Goal: Transaction & Acquisition: Purchase product/service

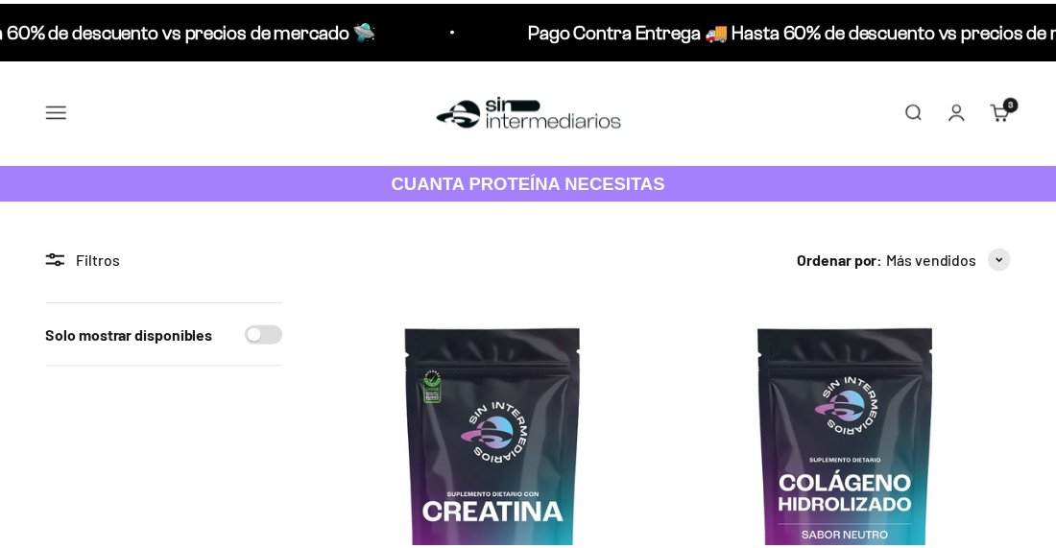
scroll to position [348, 0]
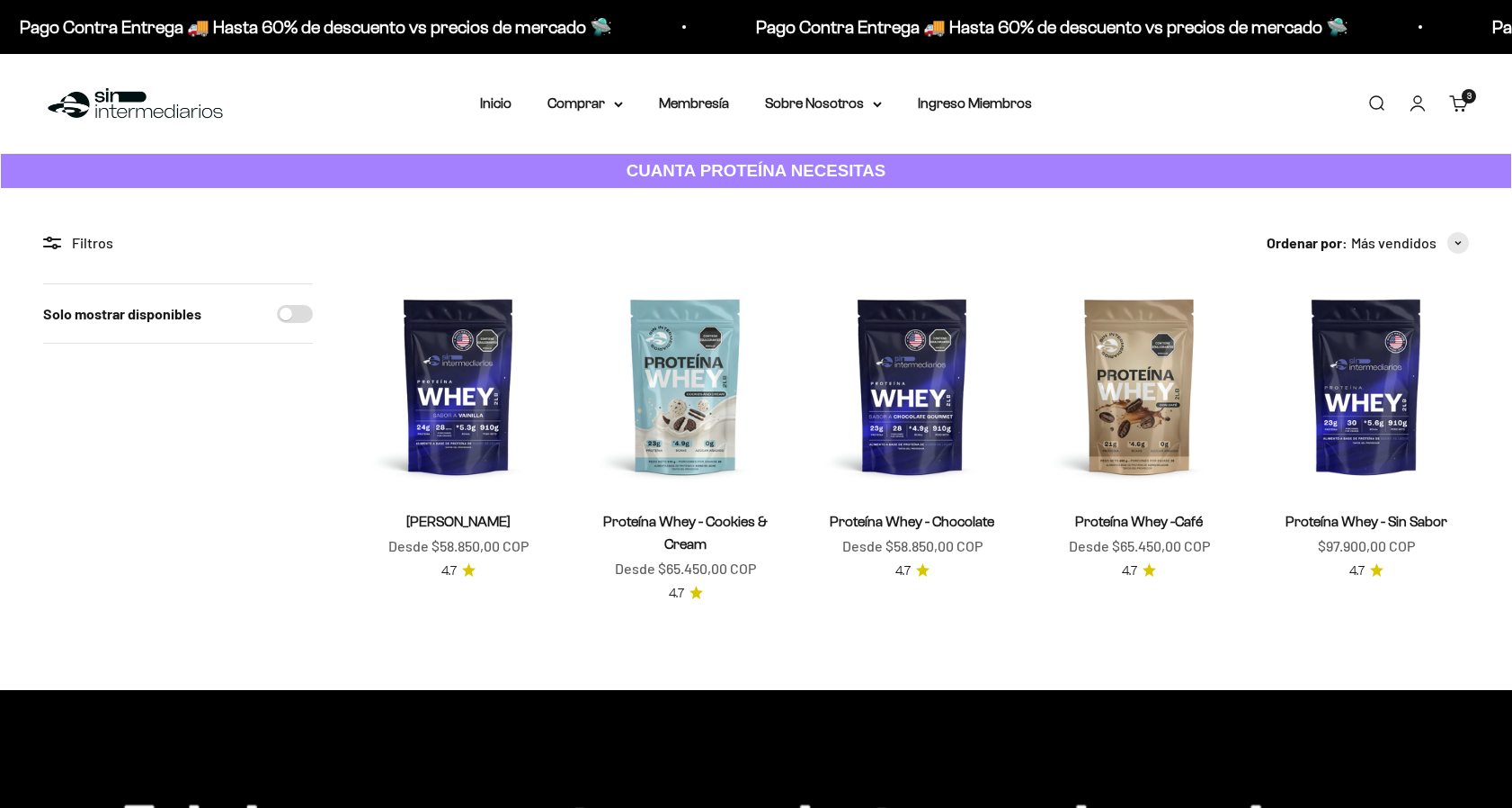
scroll to position [163, 0]
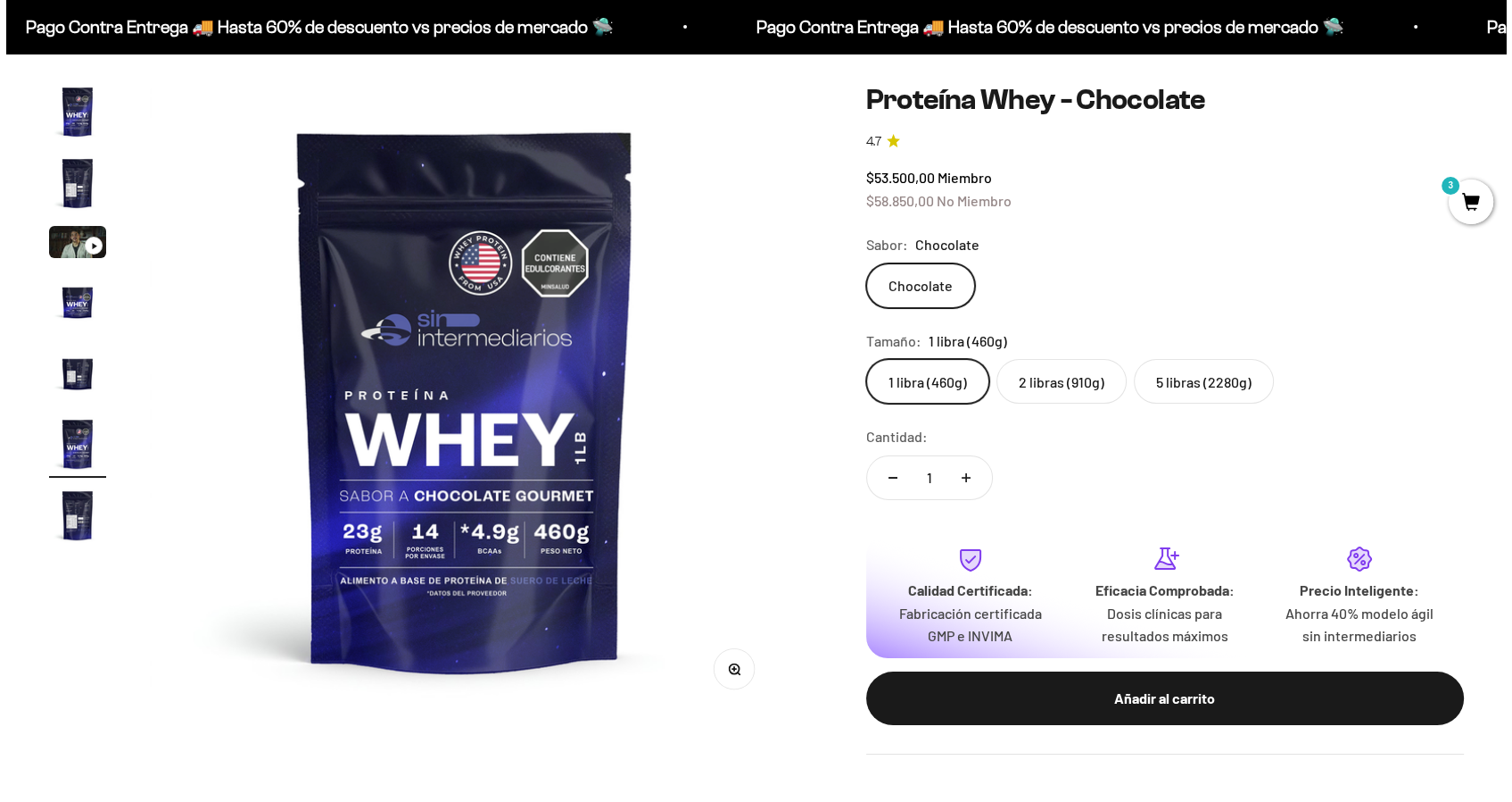
scroll to position [162, 0]
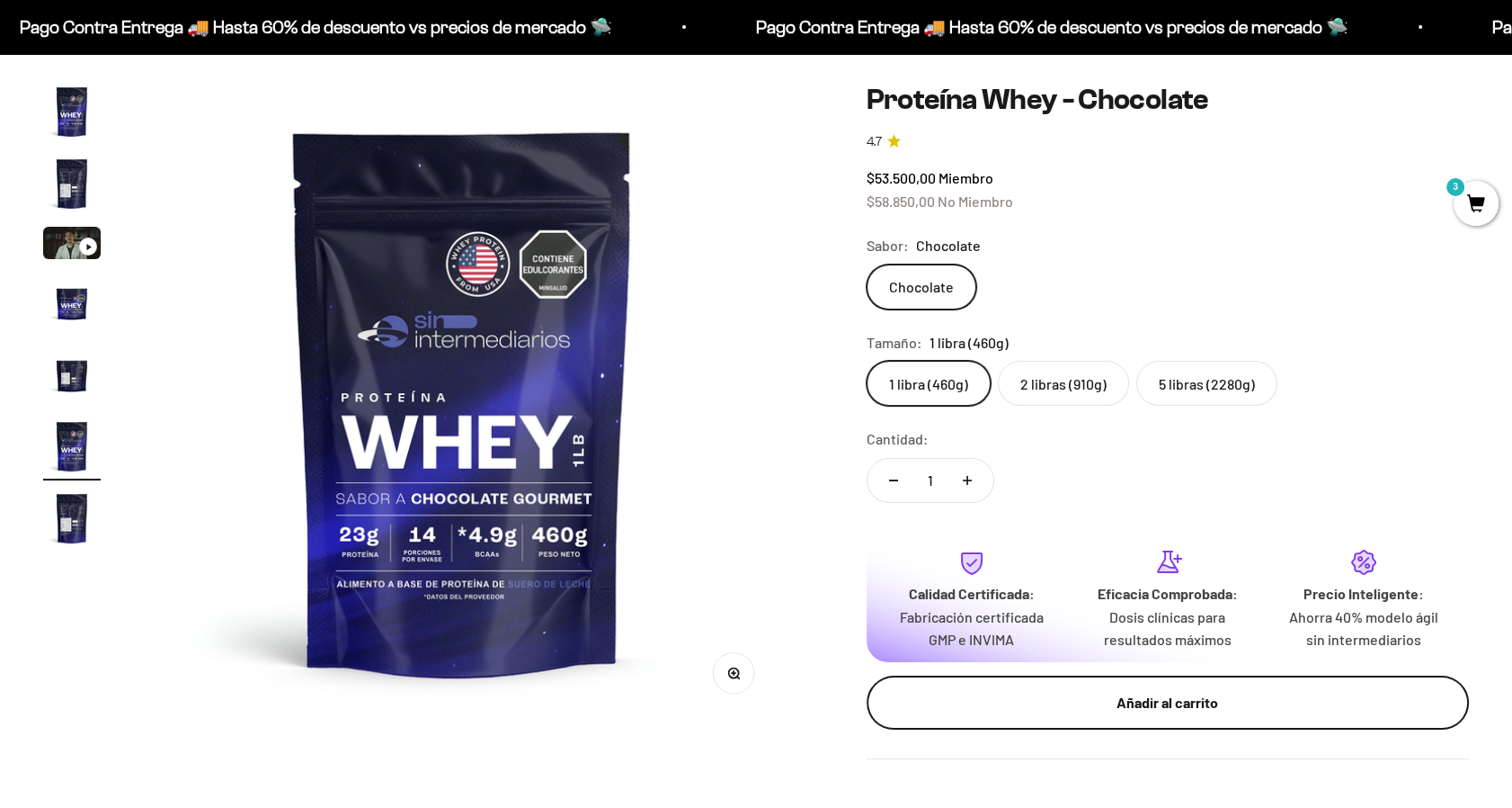
click at [1213, 701] on div "Añadir al carrito" at bounding box center [1167, 702] width 531 height 23
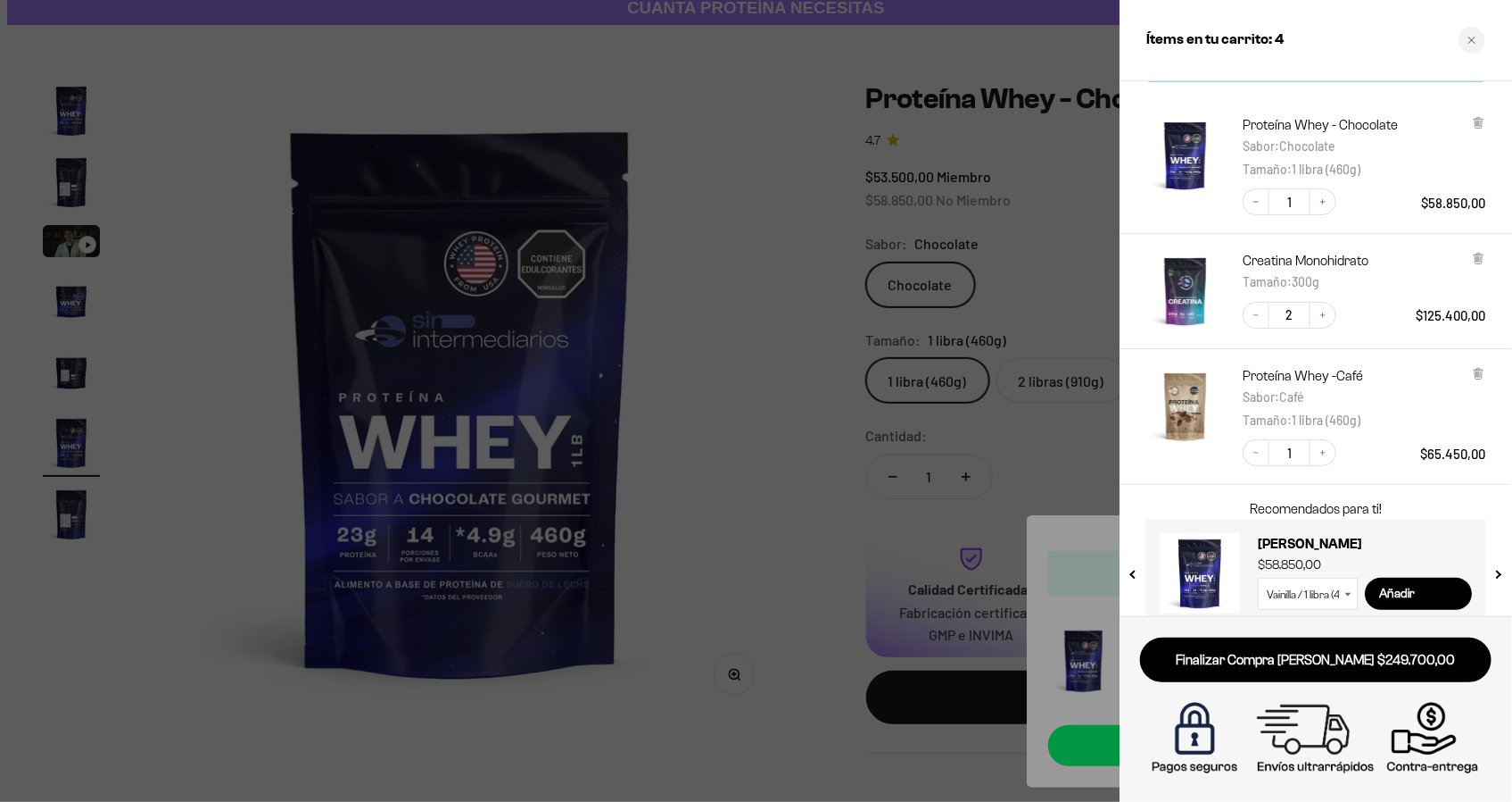
scroll to position [72, 0]
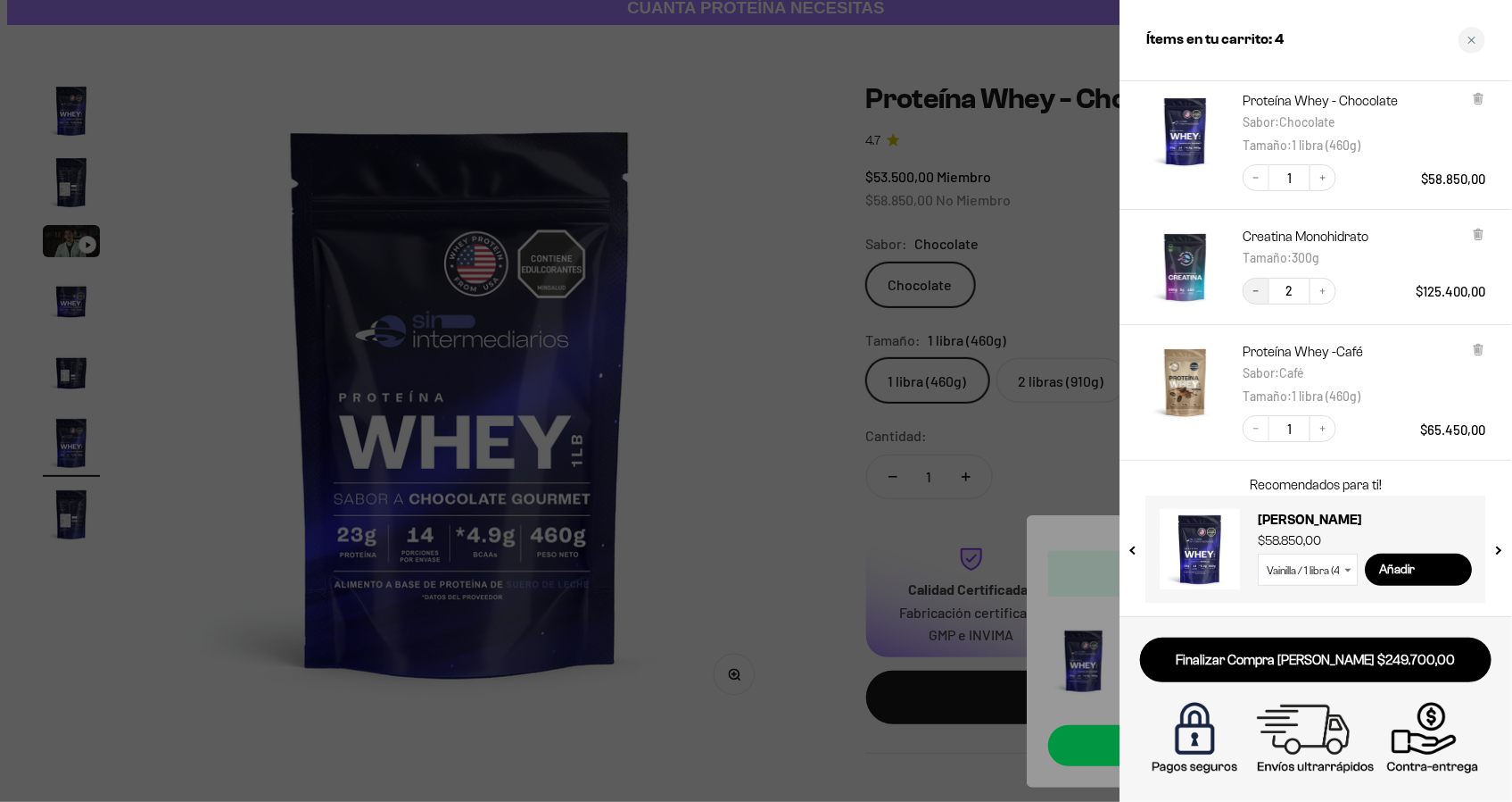
click at [1257, 291] on icon "Decrease quantity" at bounding box center [1256, 291] width 11 height 11
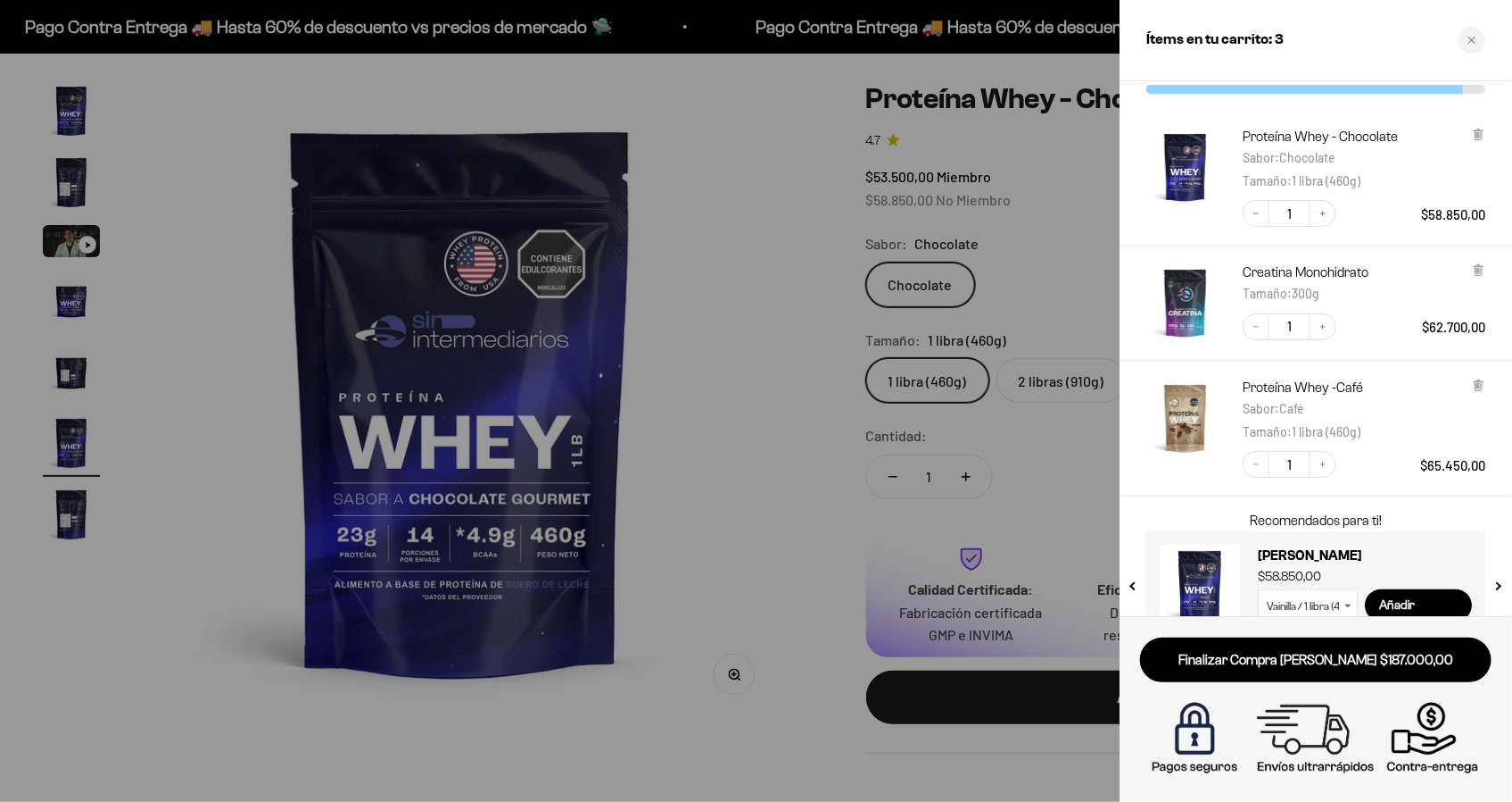
scroll to position [107, 0]
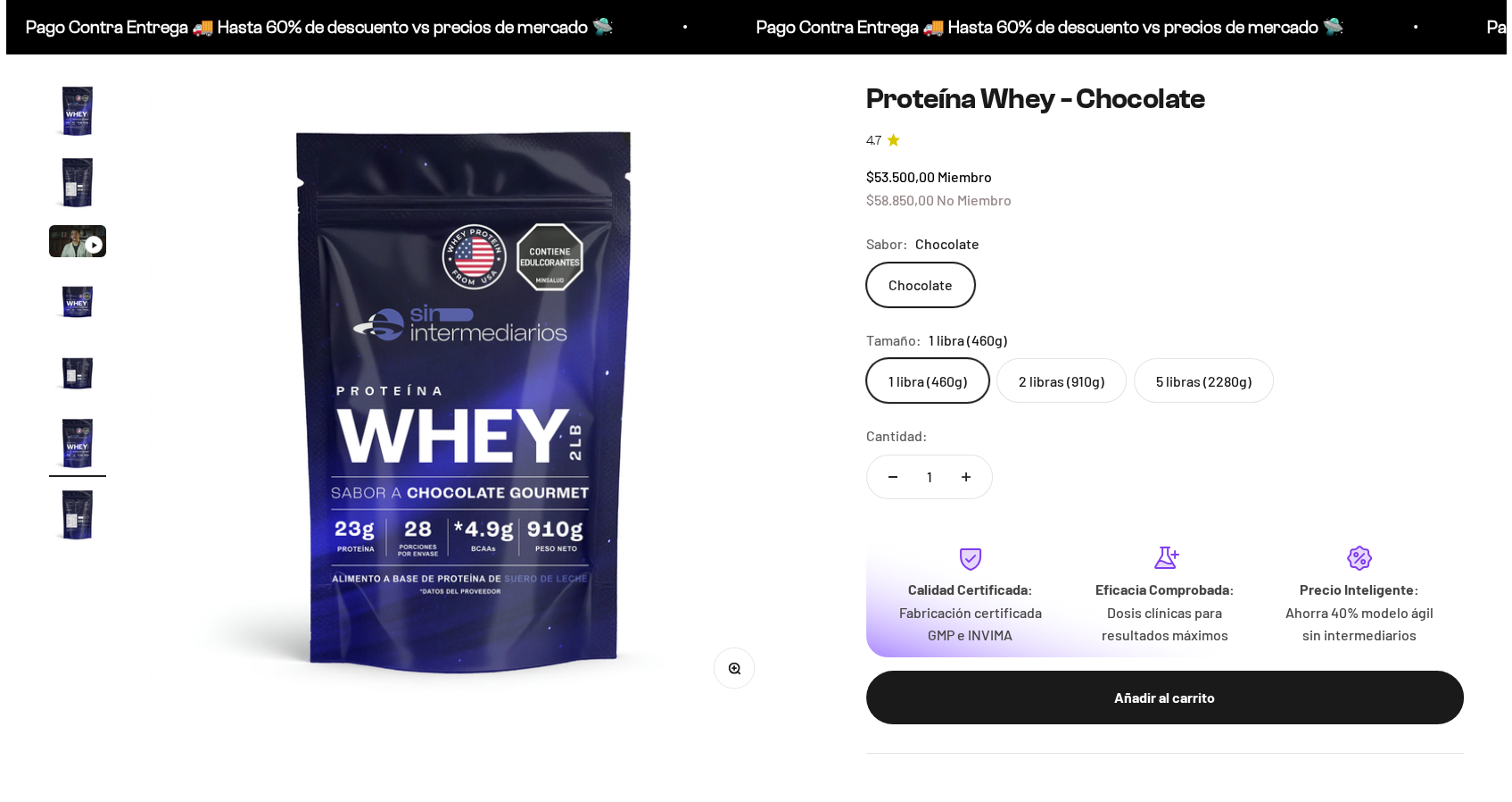
scroll to position [0, 3263]
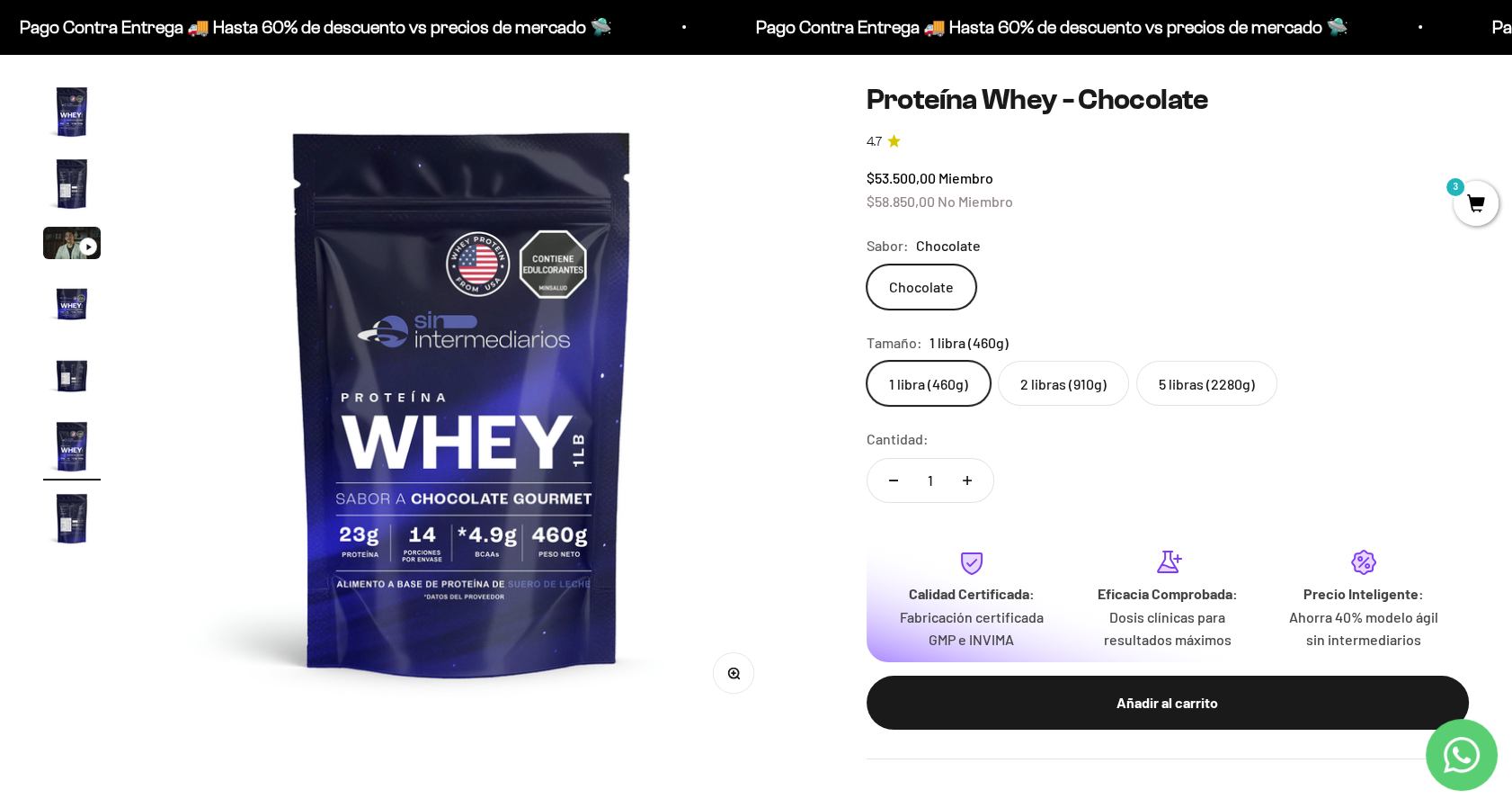
click at [1472, 208] on span "3" at bounding box center [1476, 203] width 45 height 45
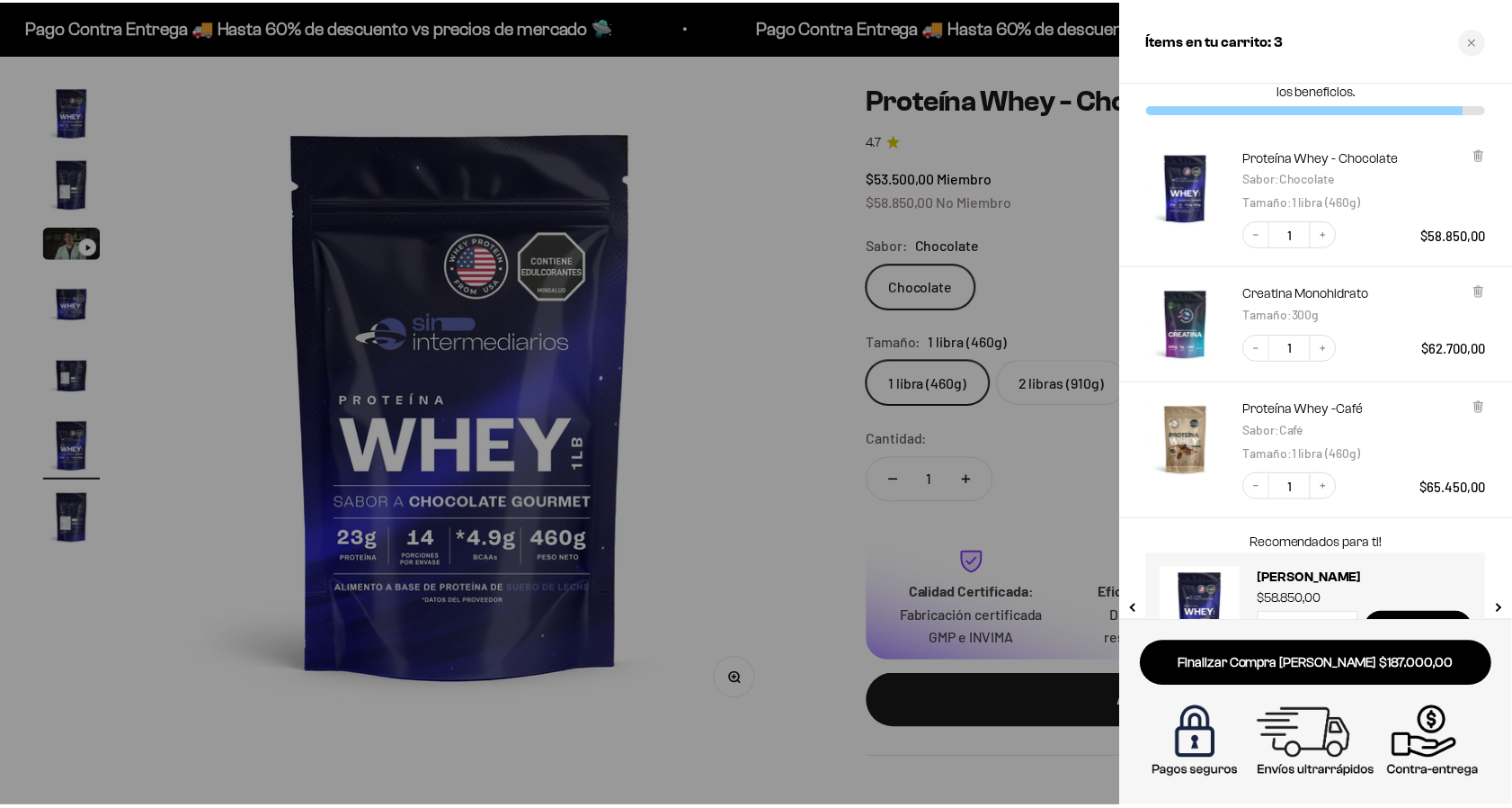
scroll to position [0, 0]
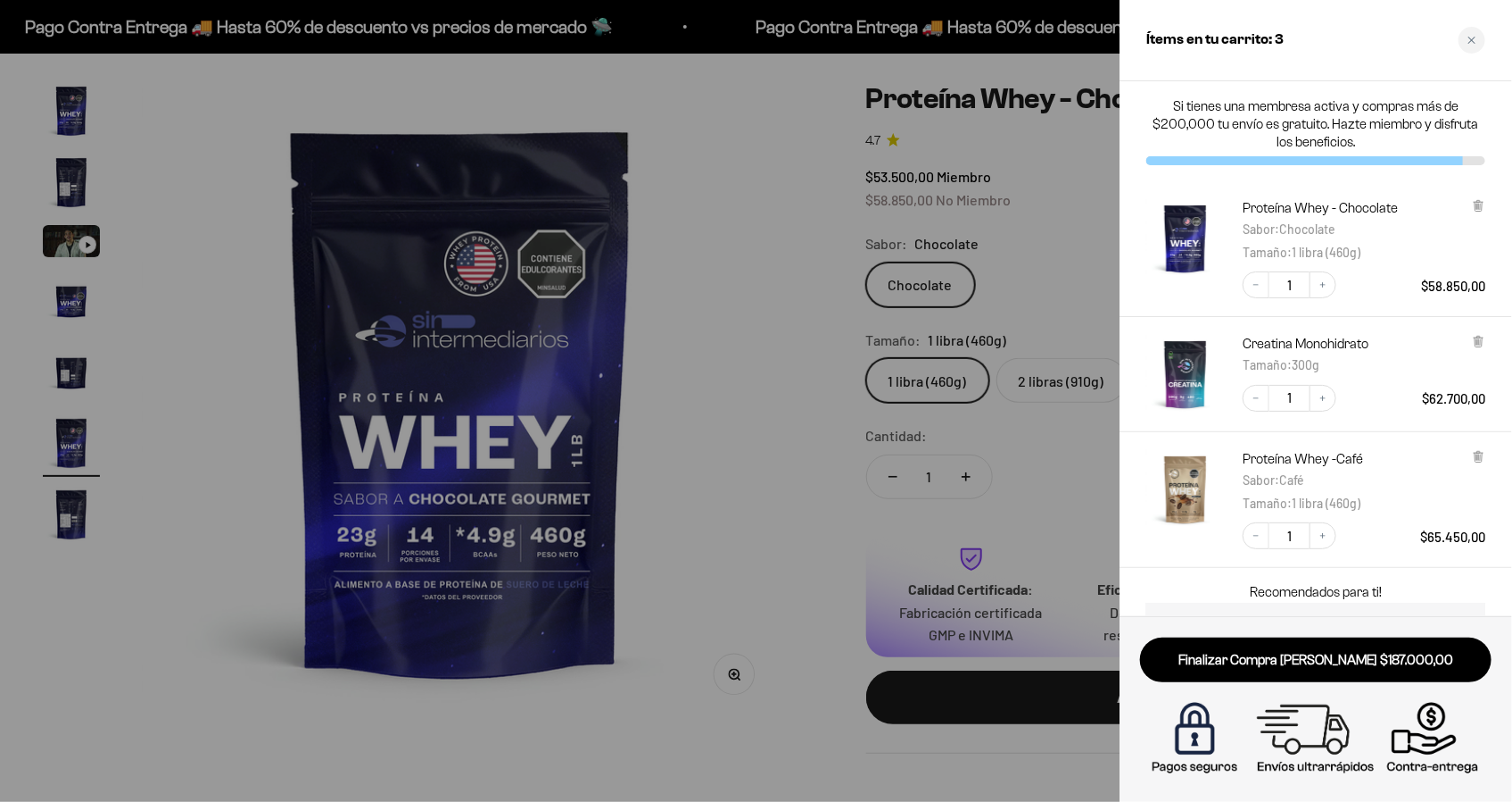
click at [713, 237] on div at bounding box center [756, 401] width 1512 height 802
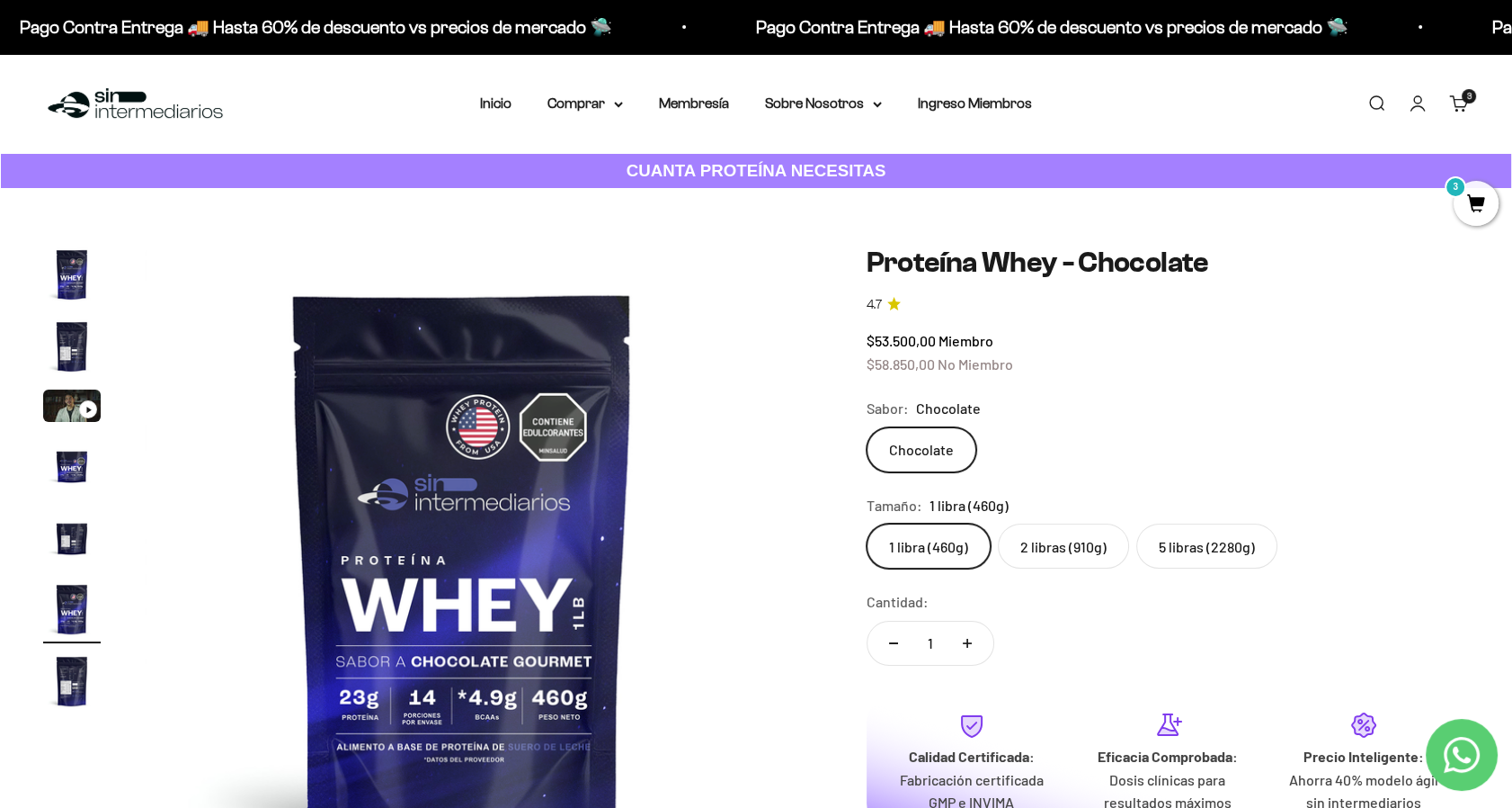
click at [1408, 105] on link "Iniciar sesión" at bounding box center [1417, 103] width 20 height 20
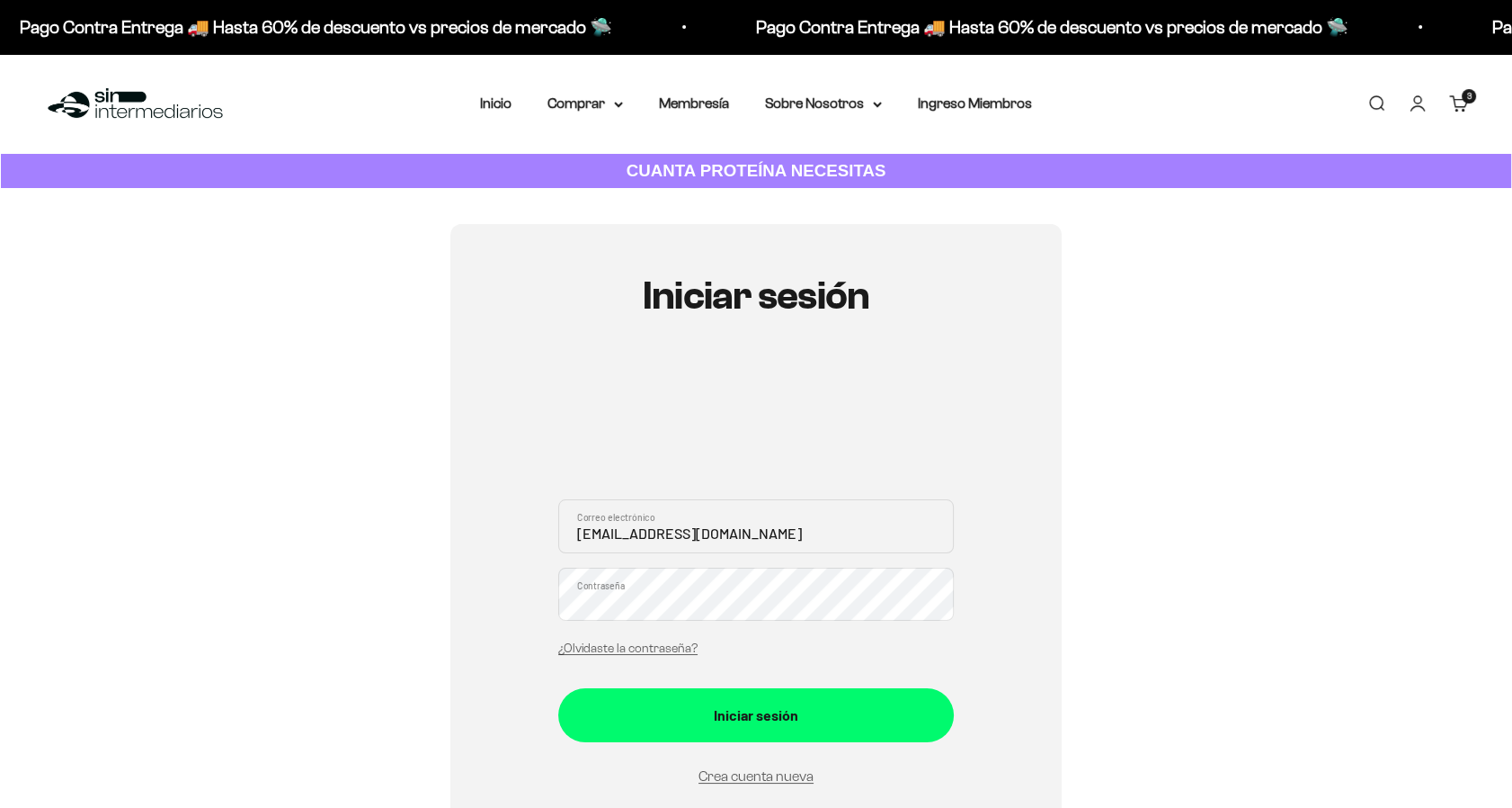
click at [558, 688] on button "Iniciar sesión" at bounding box center [756, 715] width 395 height 54
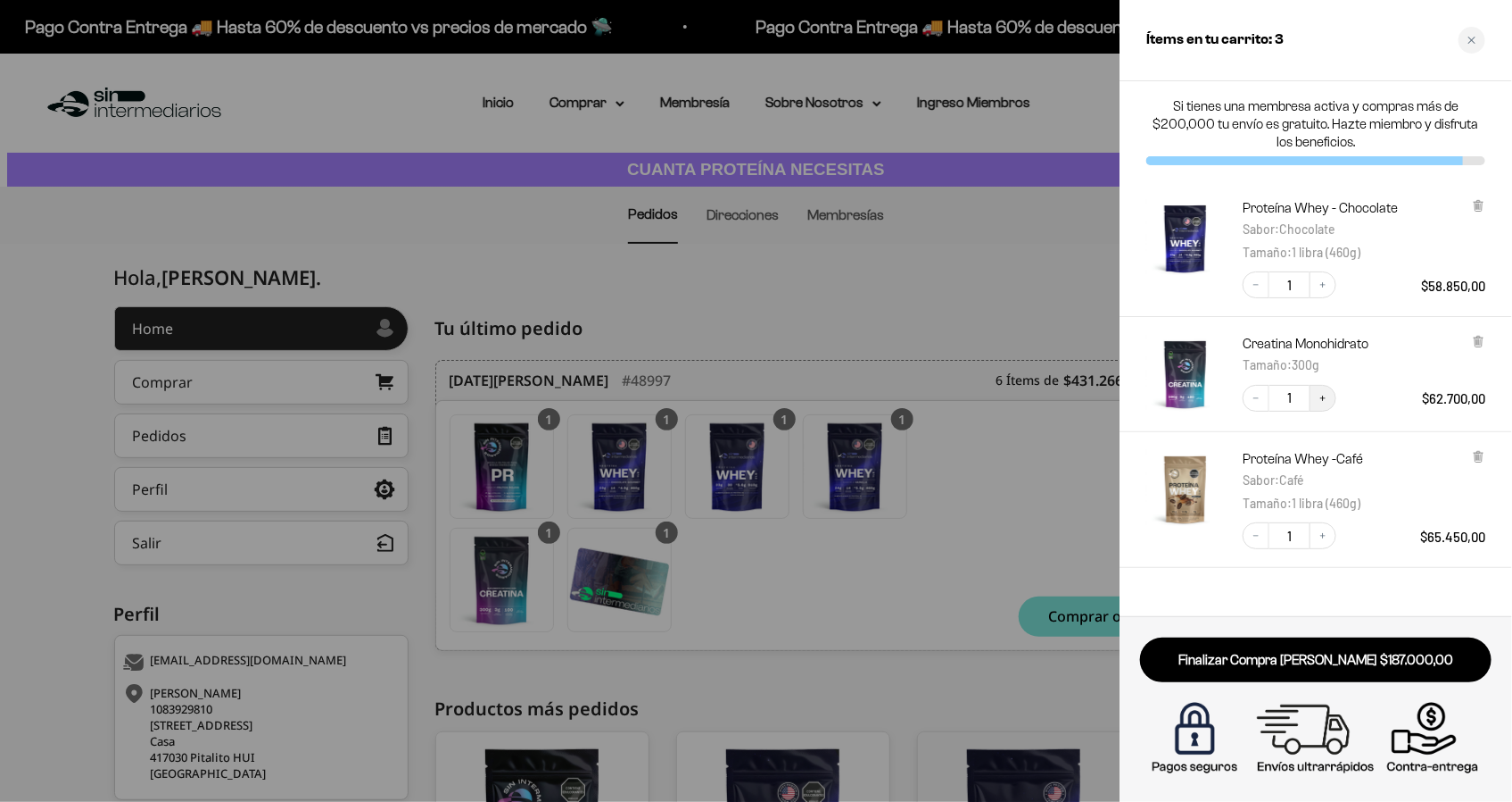
click at [1320, 404] on button "Increase quantity" at bounding box center [1323, 398] width 27 height 27
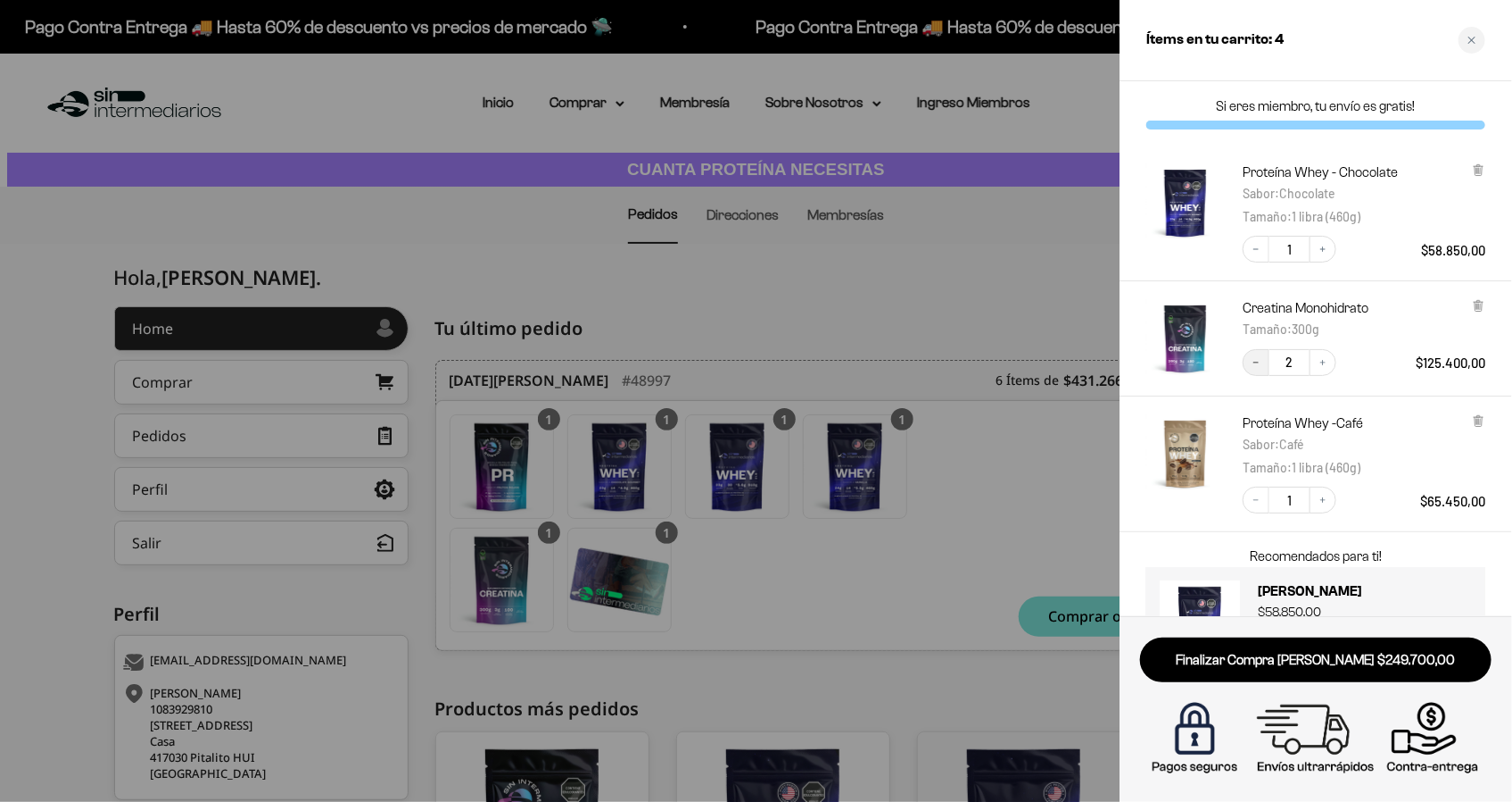
click at [1257, 360] on icon "Decrease quantity" at bounding box center [1256, 363] width 11 height 11
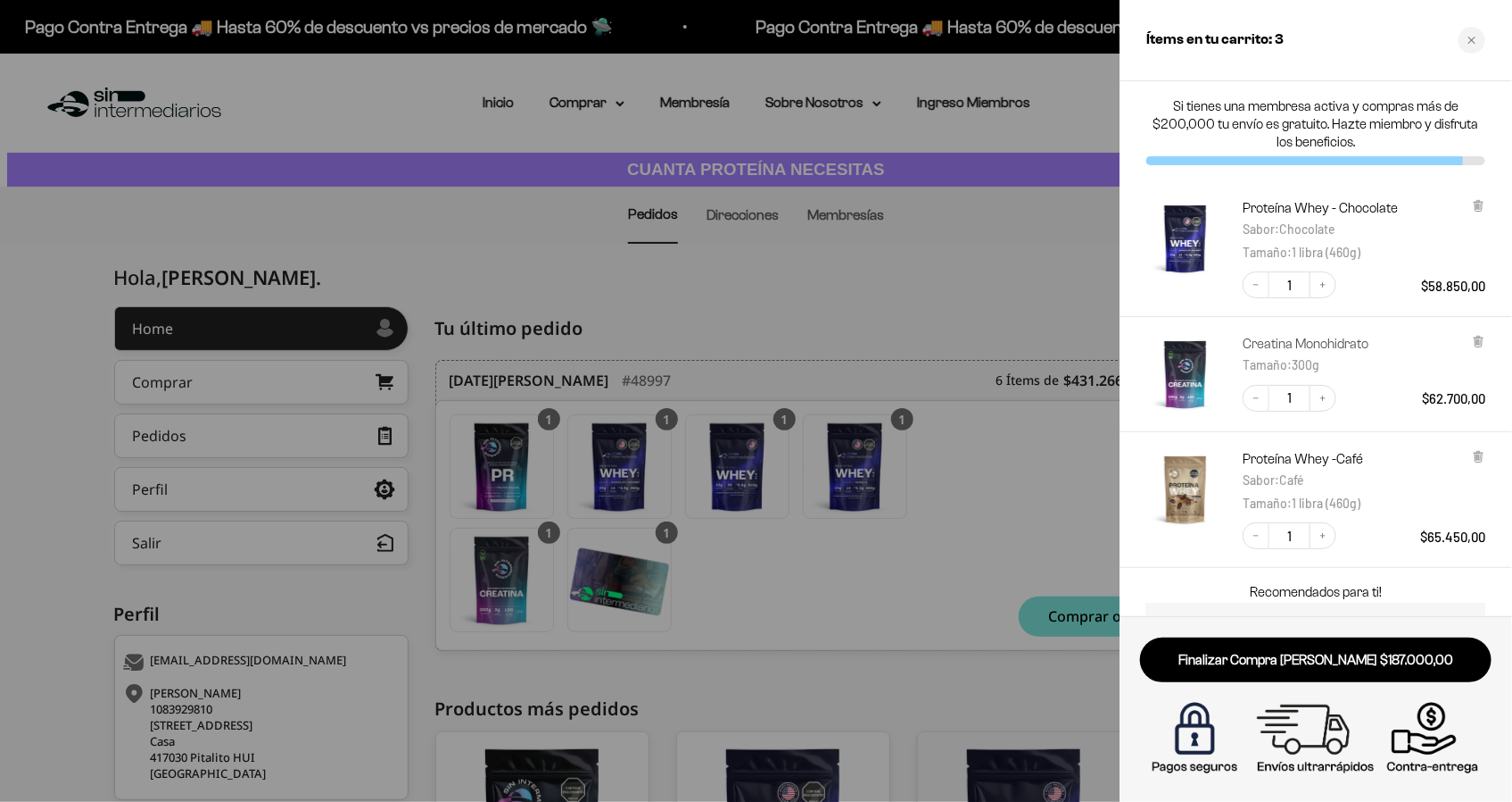
click at [1281, 341] on link "Creatina Monohidrato" at bounding box center [1306, 343] width 126 height 18
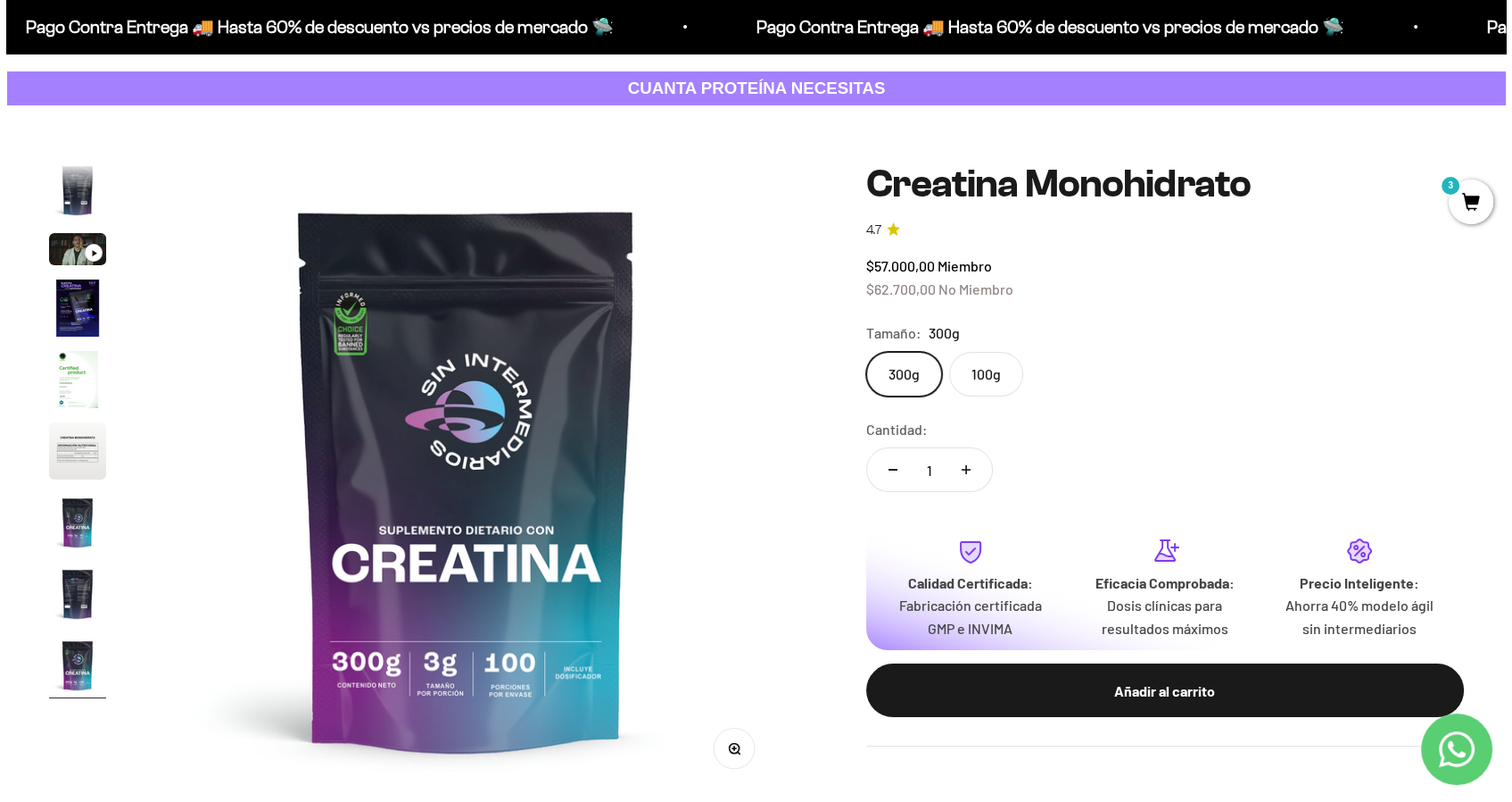
scroll to position [80, 0]
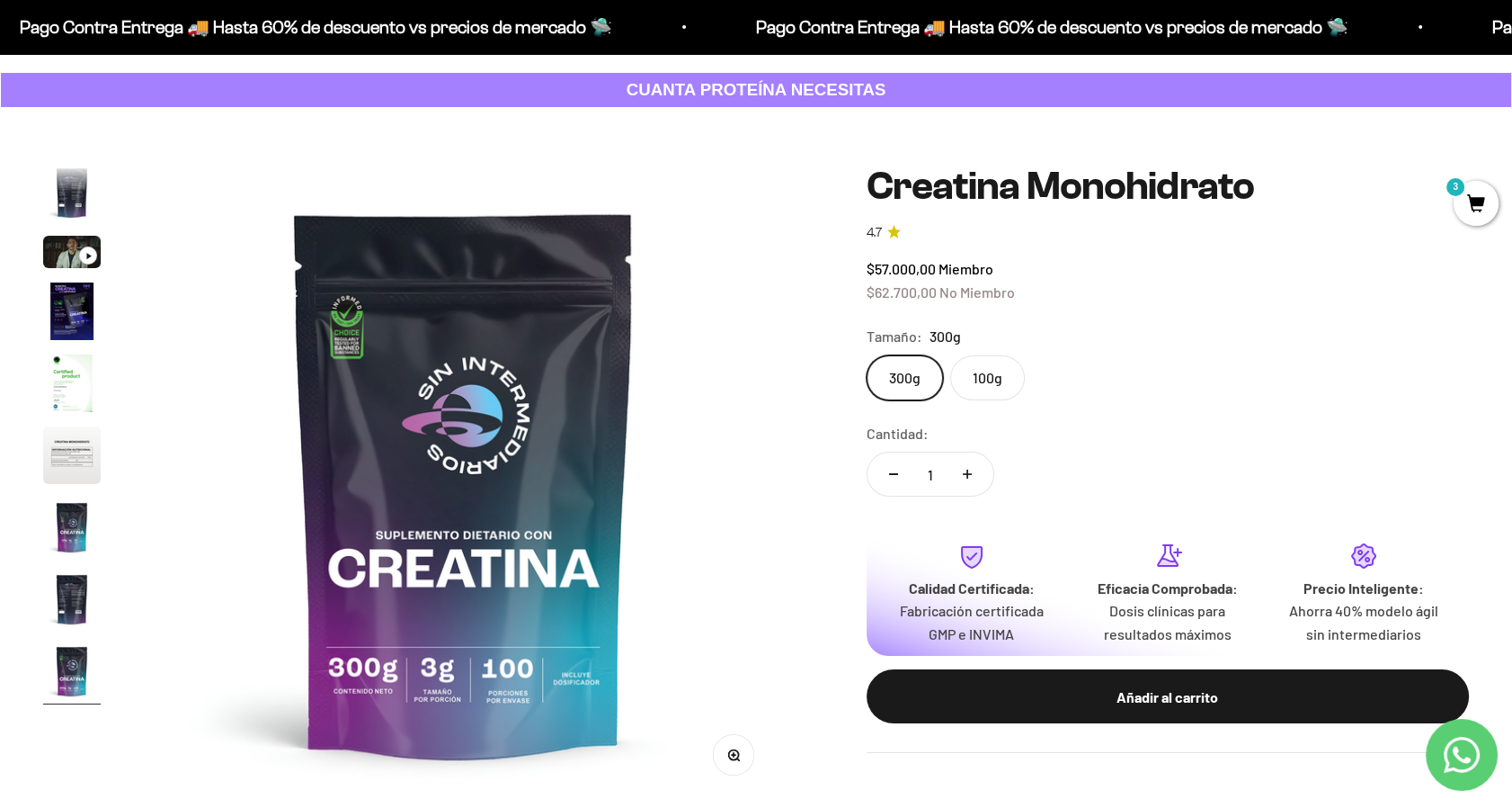
click at [1465, 200] on span "3" at bounding box center [1476, 203] width 45 height 45
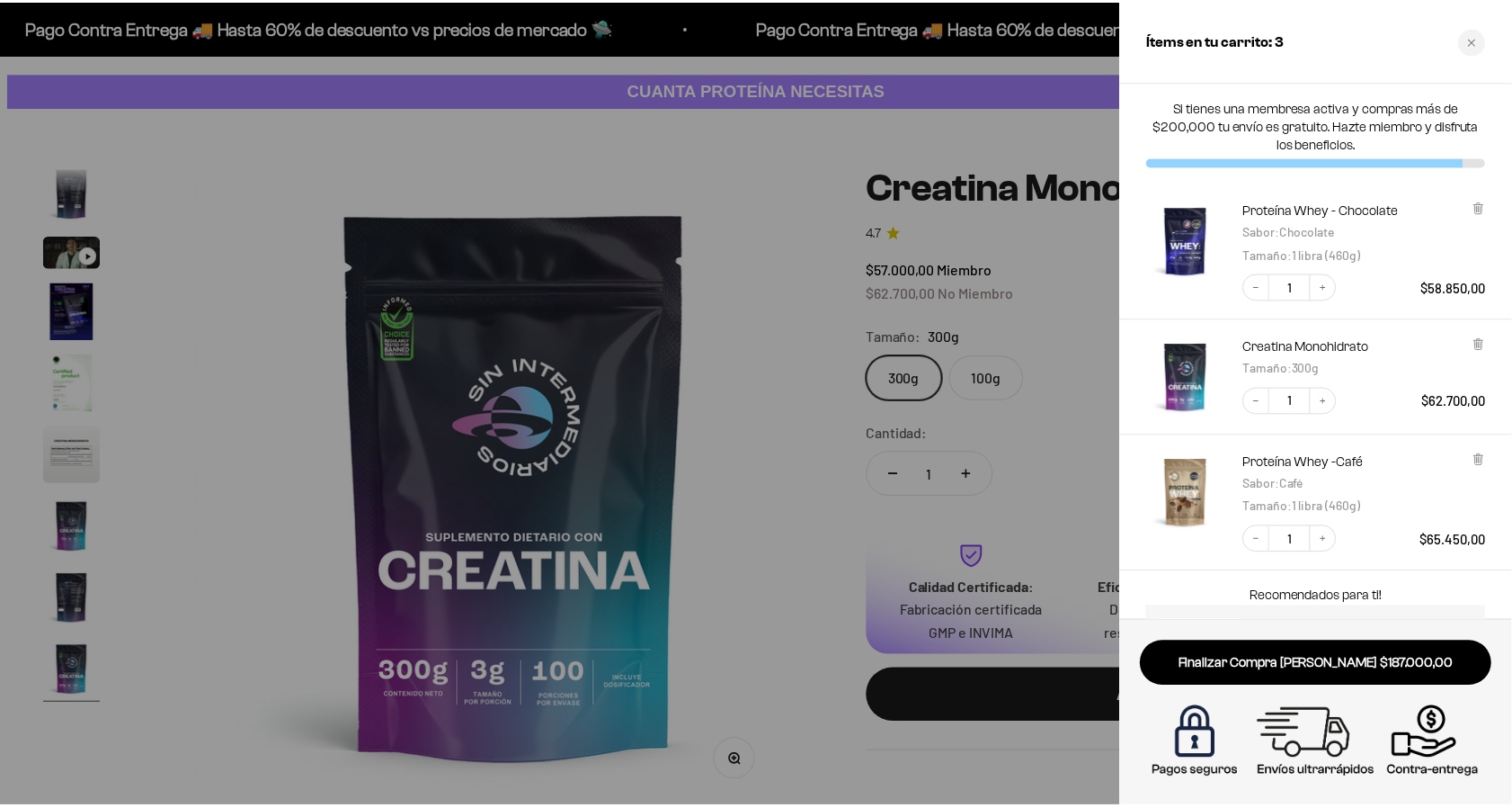
scroll to position [0, 5313]
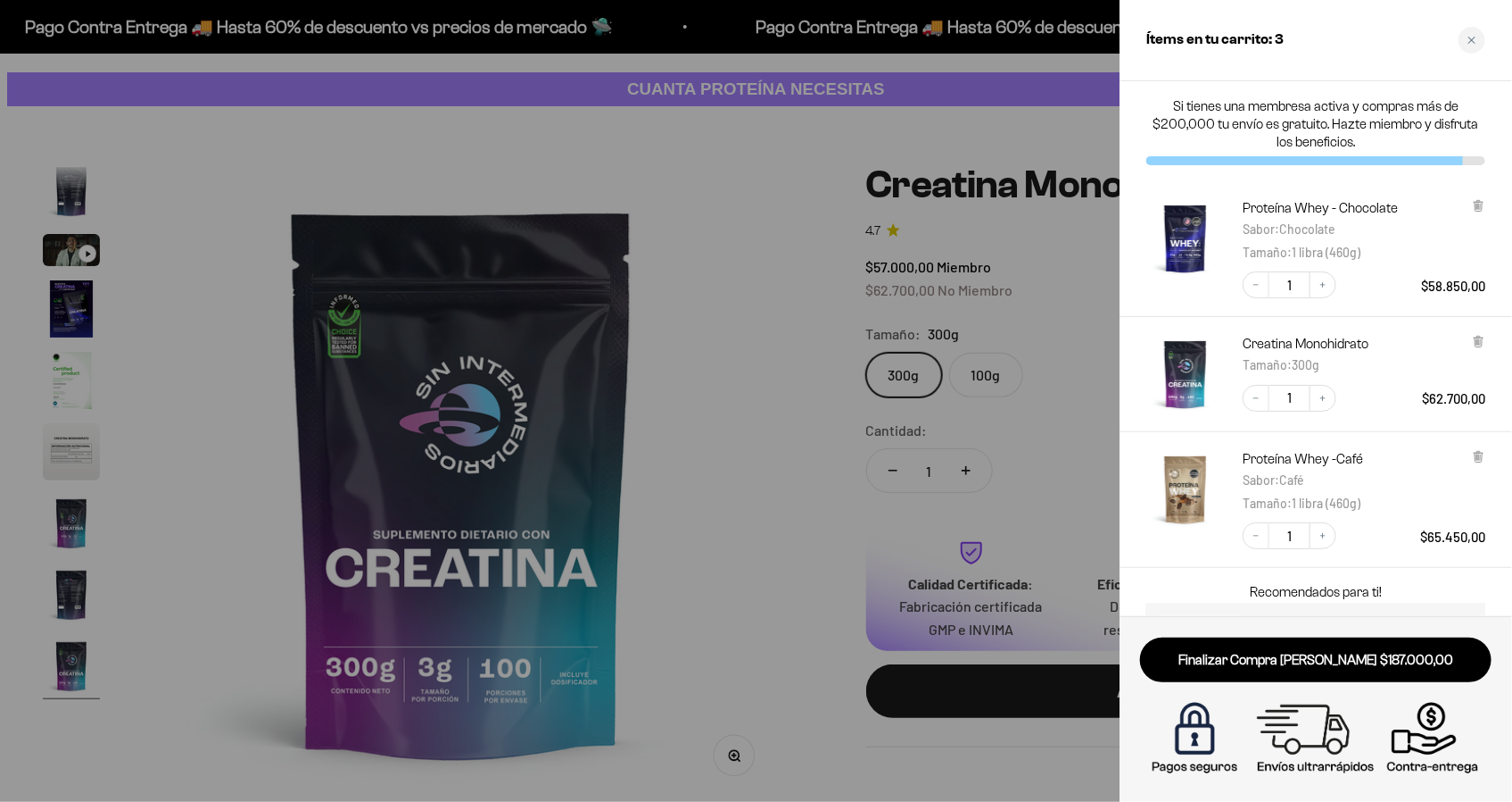
click at [672, 476] on div at bounding box center [756, 401] width 1512 height 802
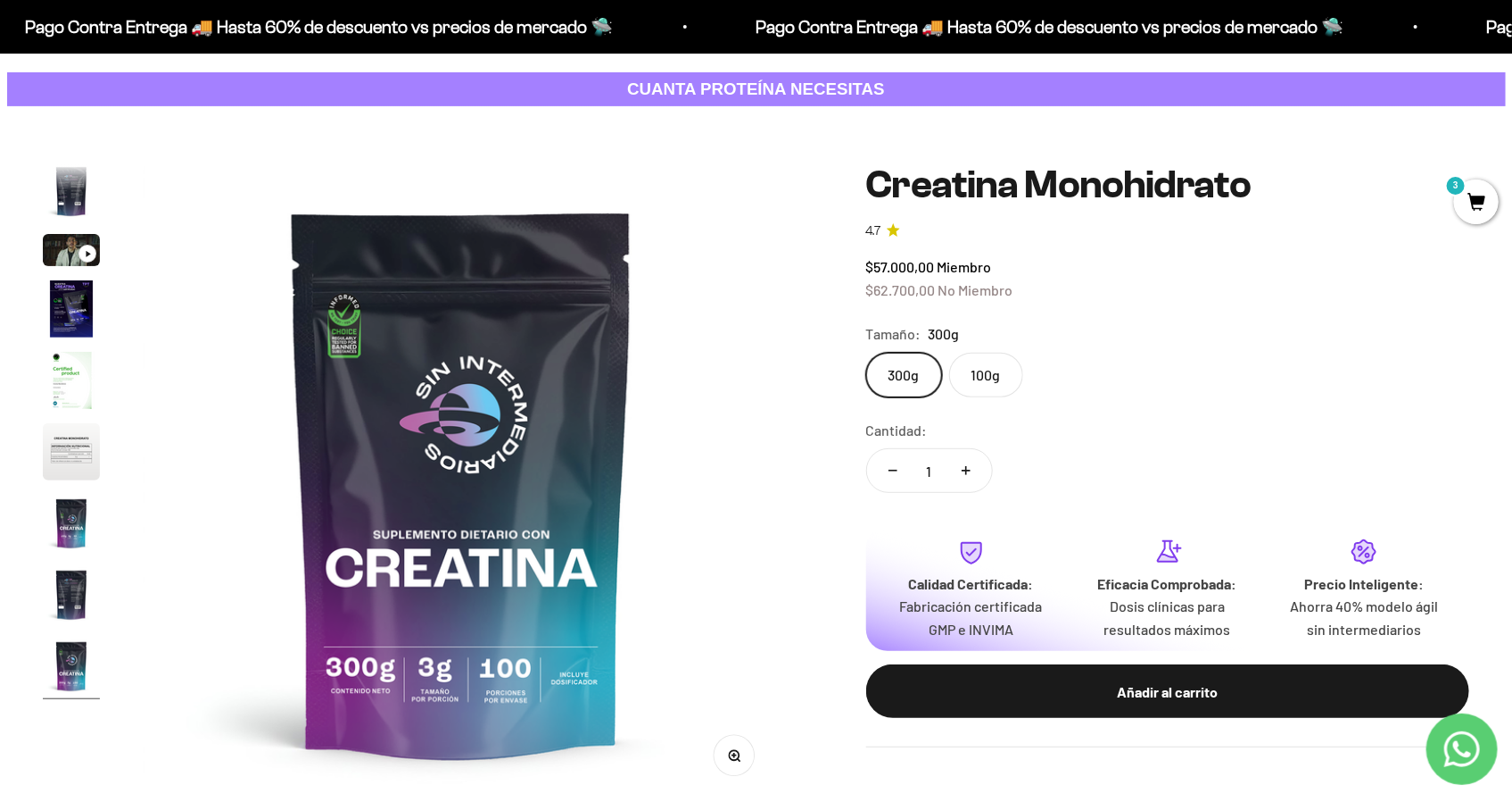
scroll to position [0, 5219]
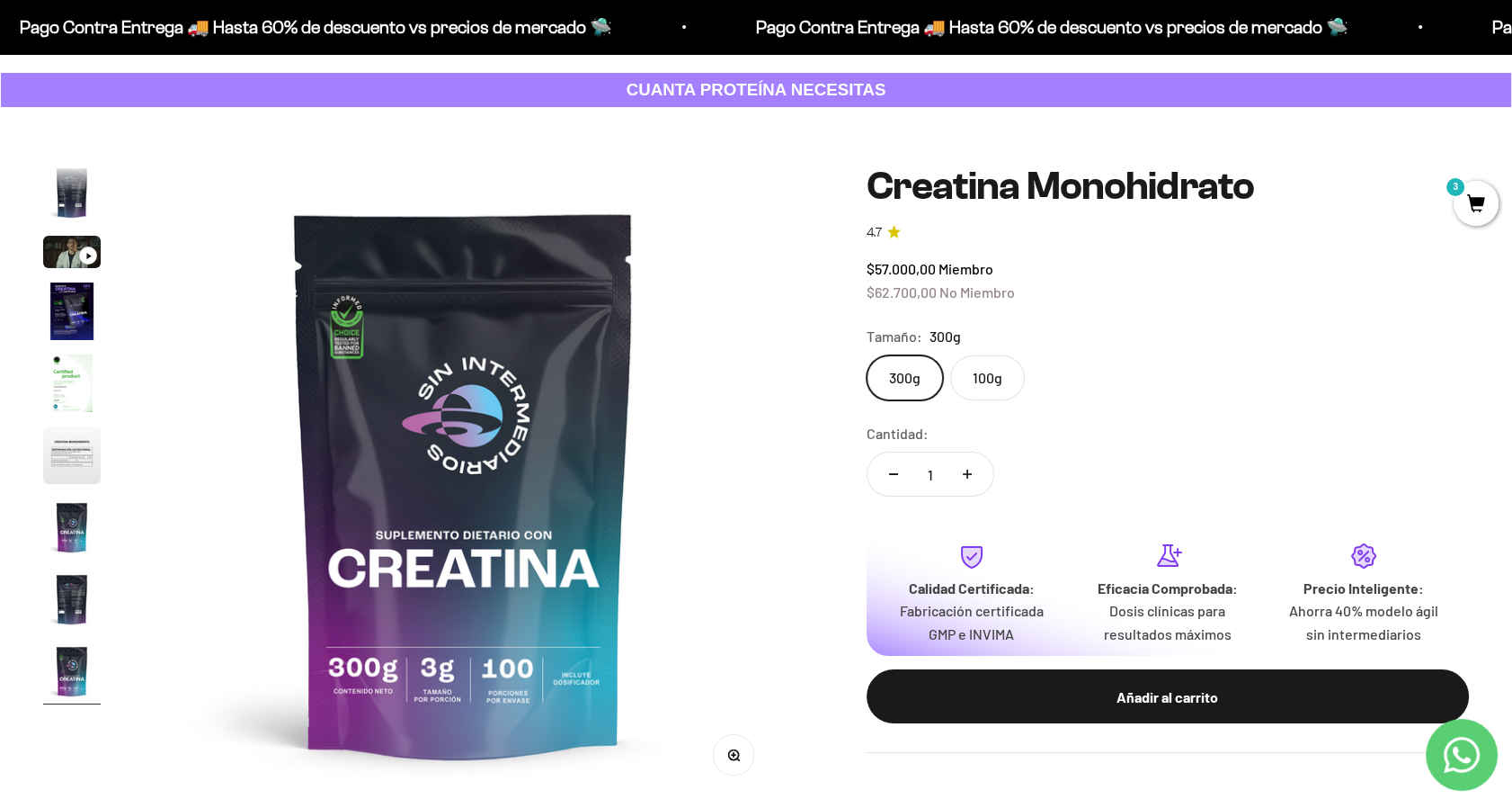
click at [1053, 696] on div "Añadir al carrito" at bounding box center [1167, 696] width 531 height 23
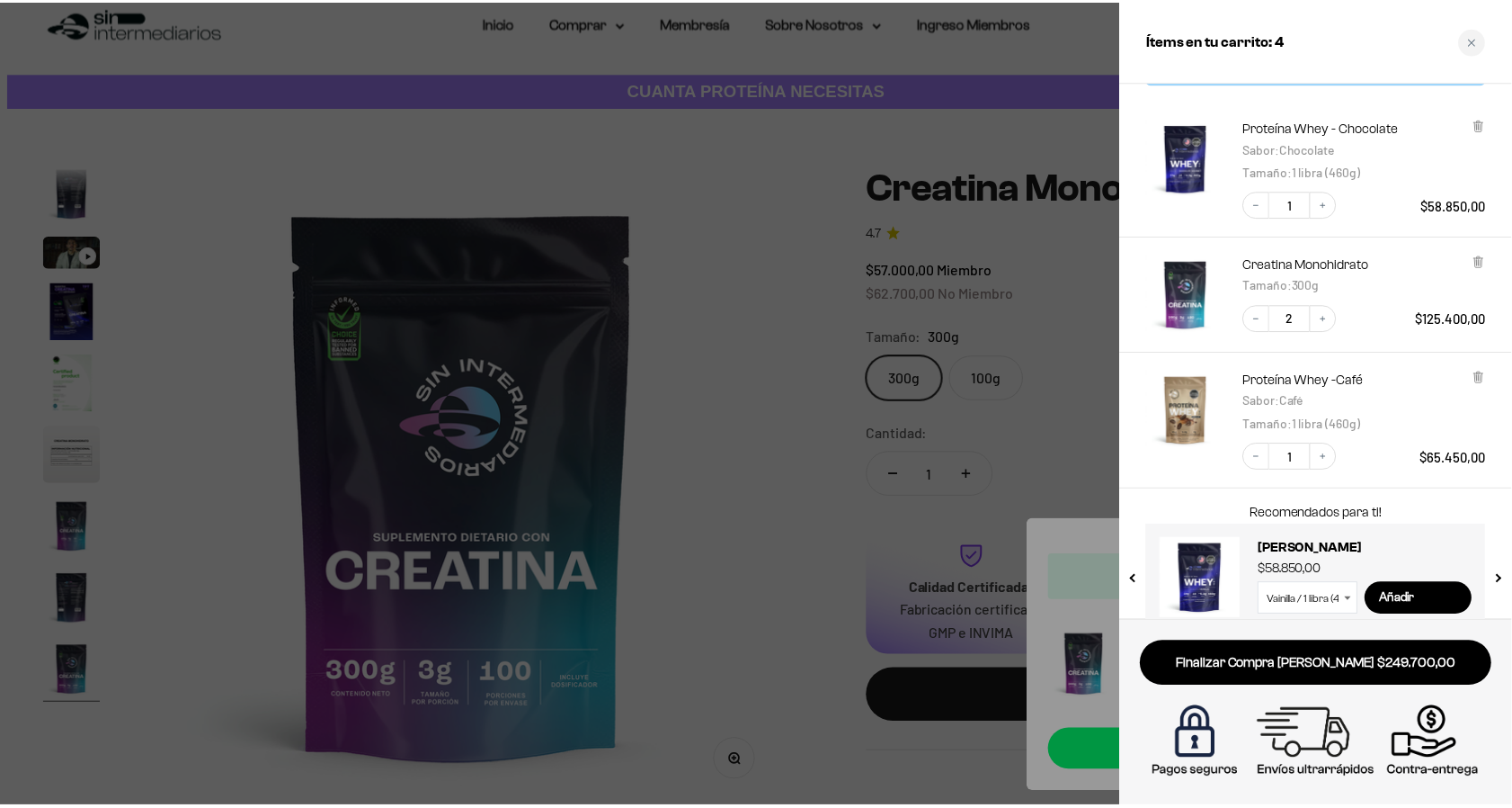
scroll to position [72, 0]
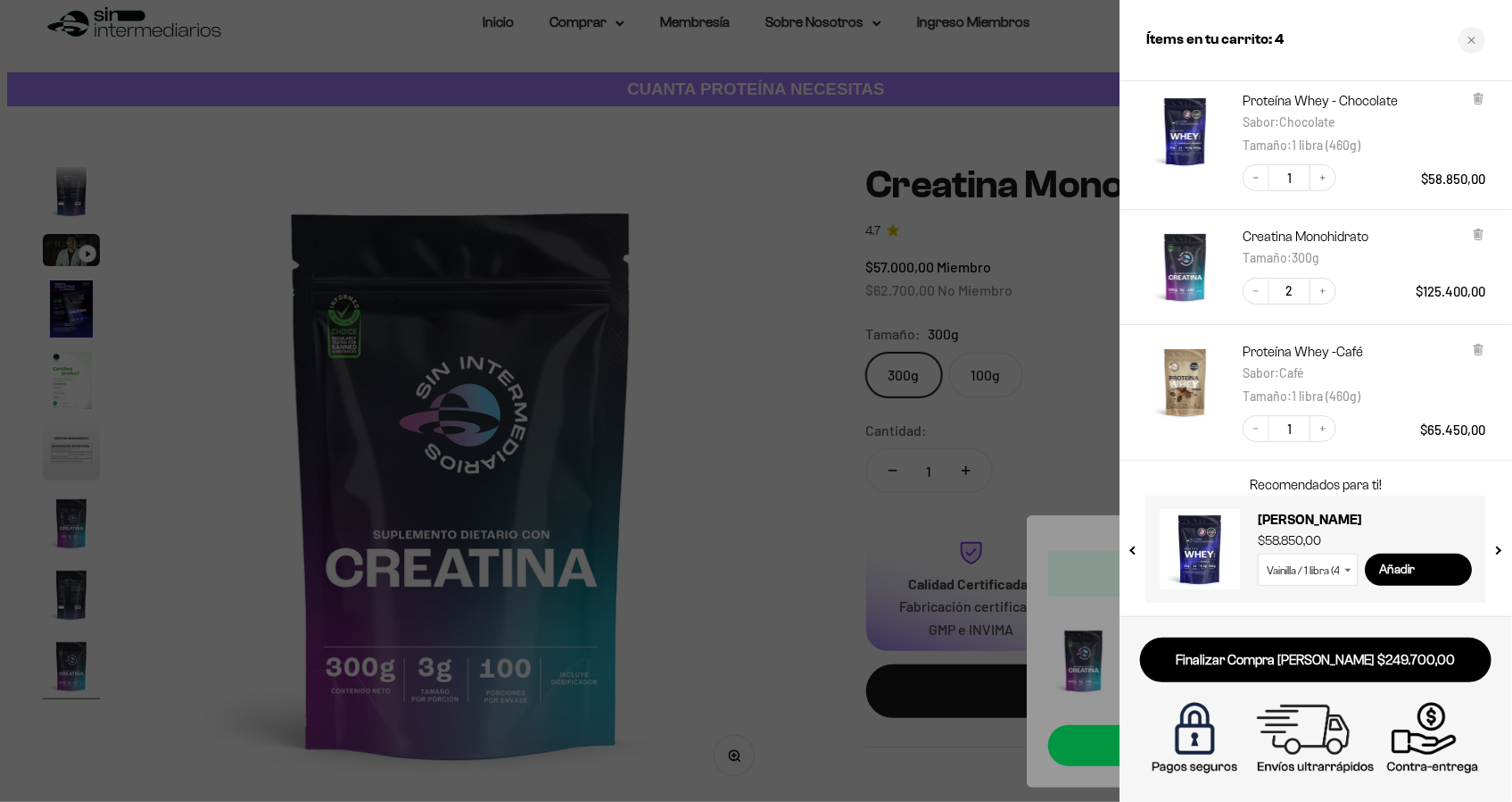
click at [1107, 365] on div at bounding box center [756, 401] width 1512 height 802
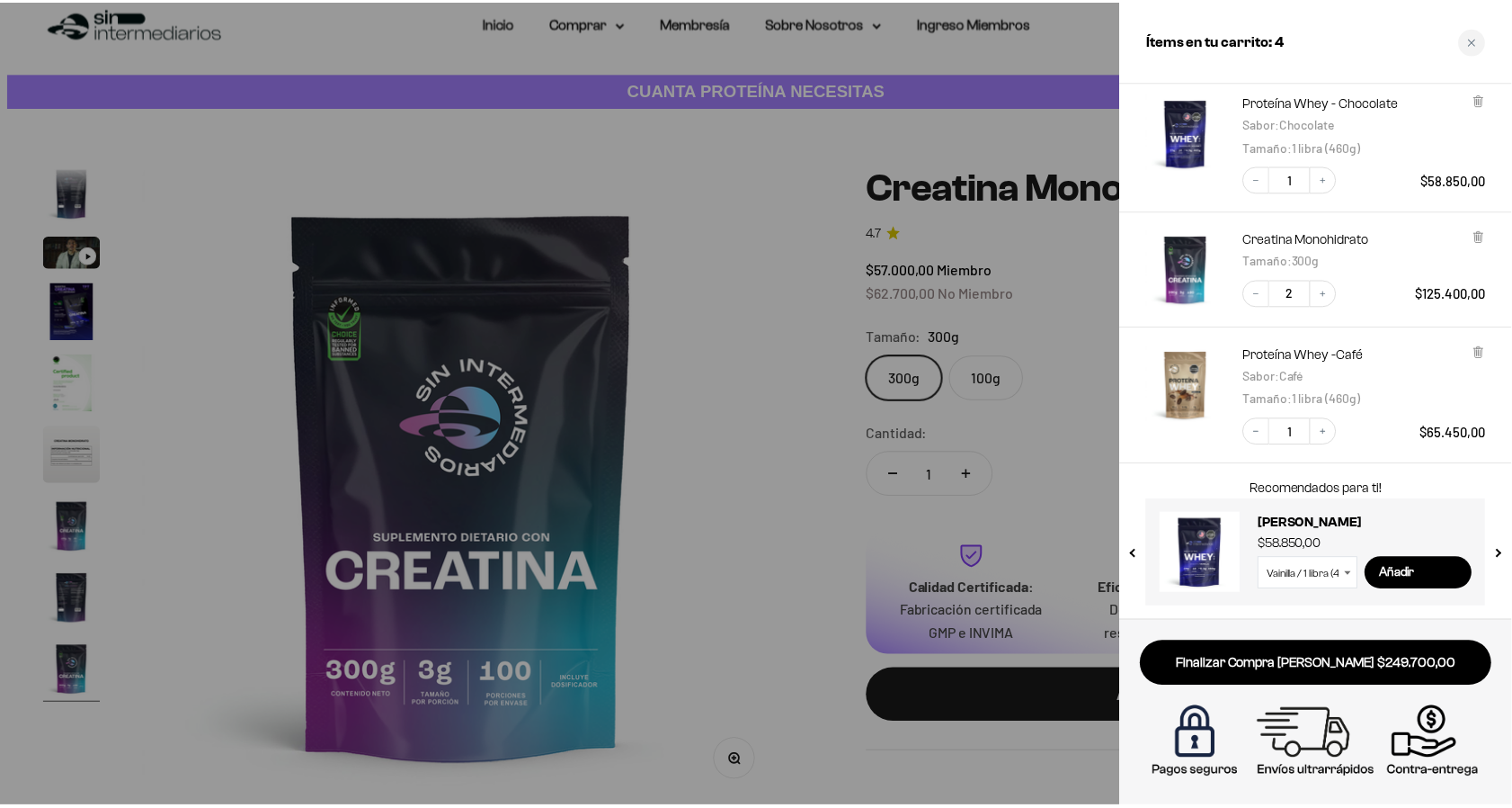
scroll to position [0, 5258]
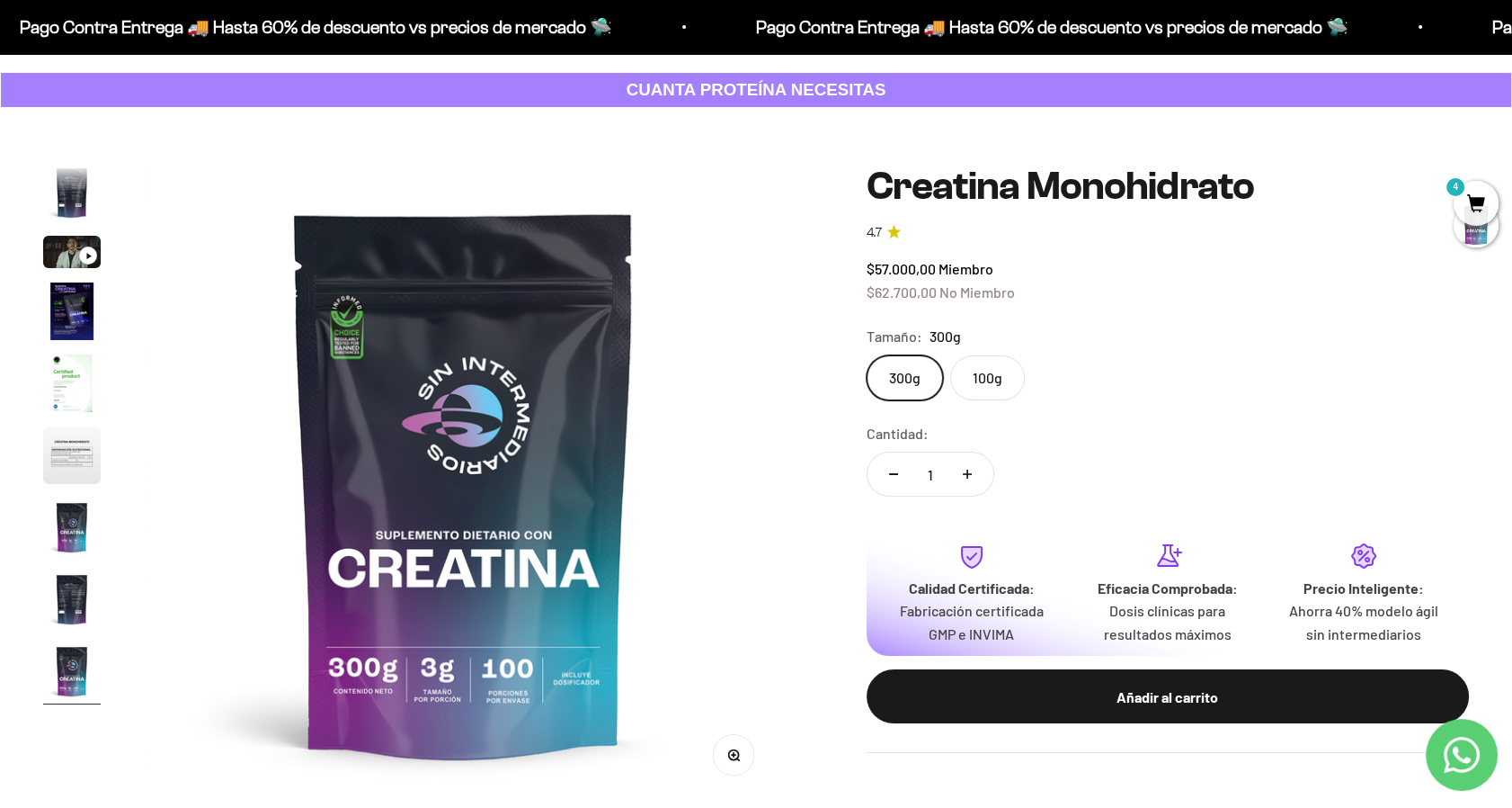
click at [1481, 210] on span "4" at bounding box center [1476, 203] width 45 height 45
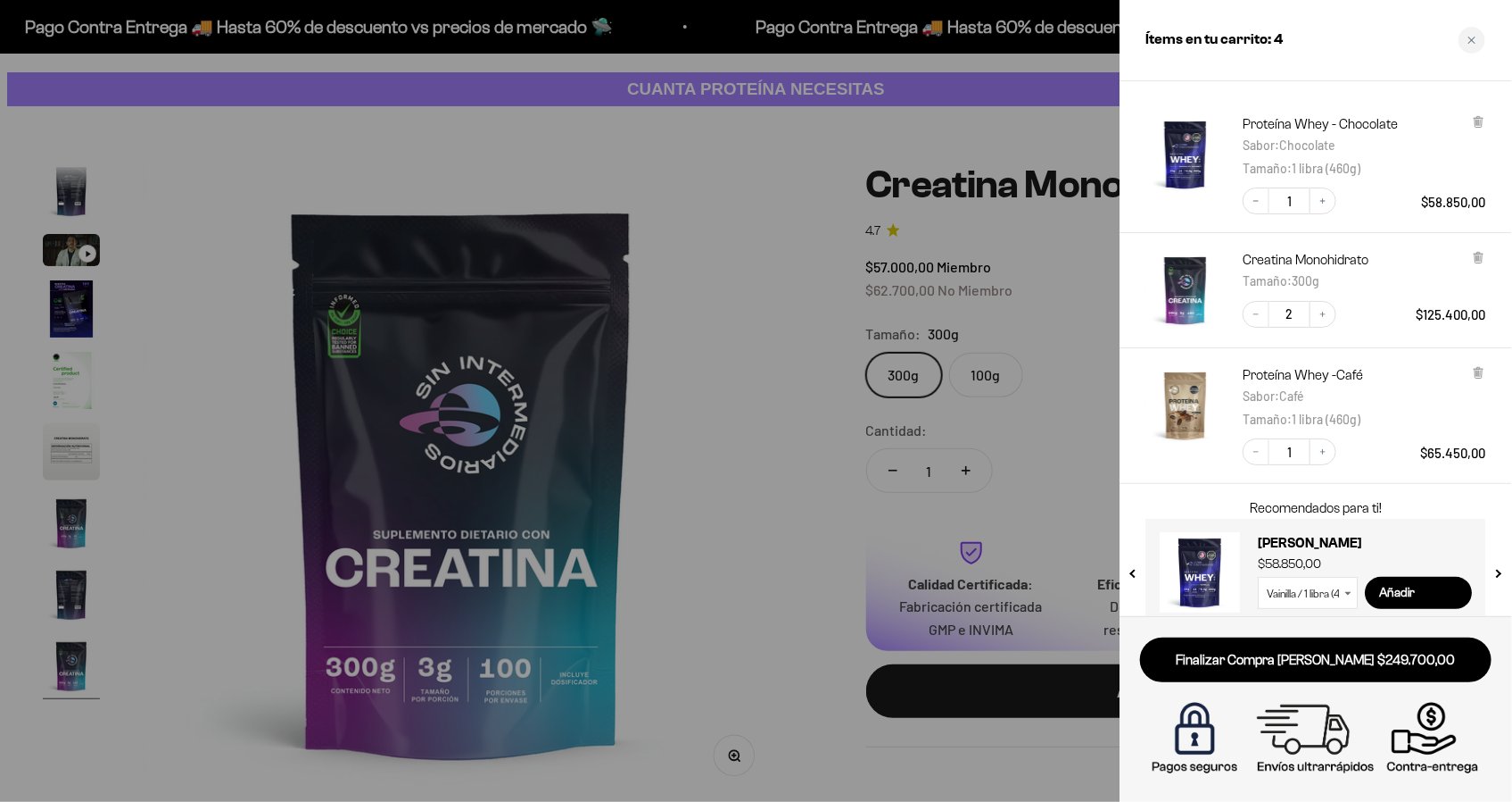
scroll to position [72, 0]
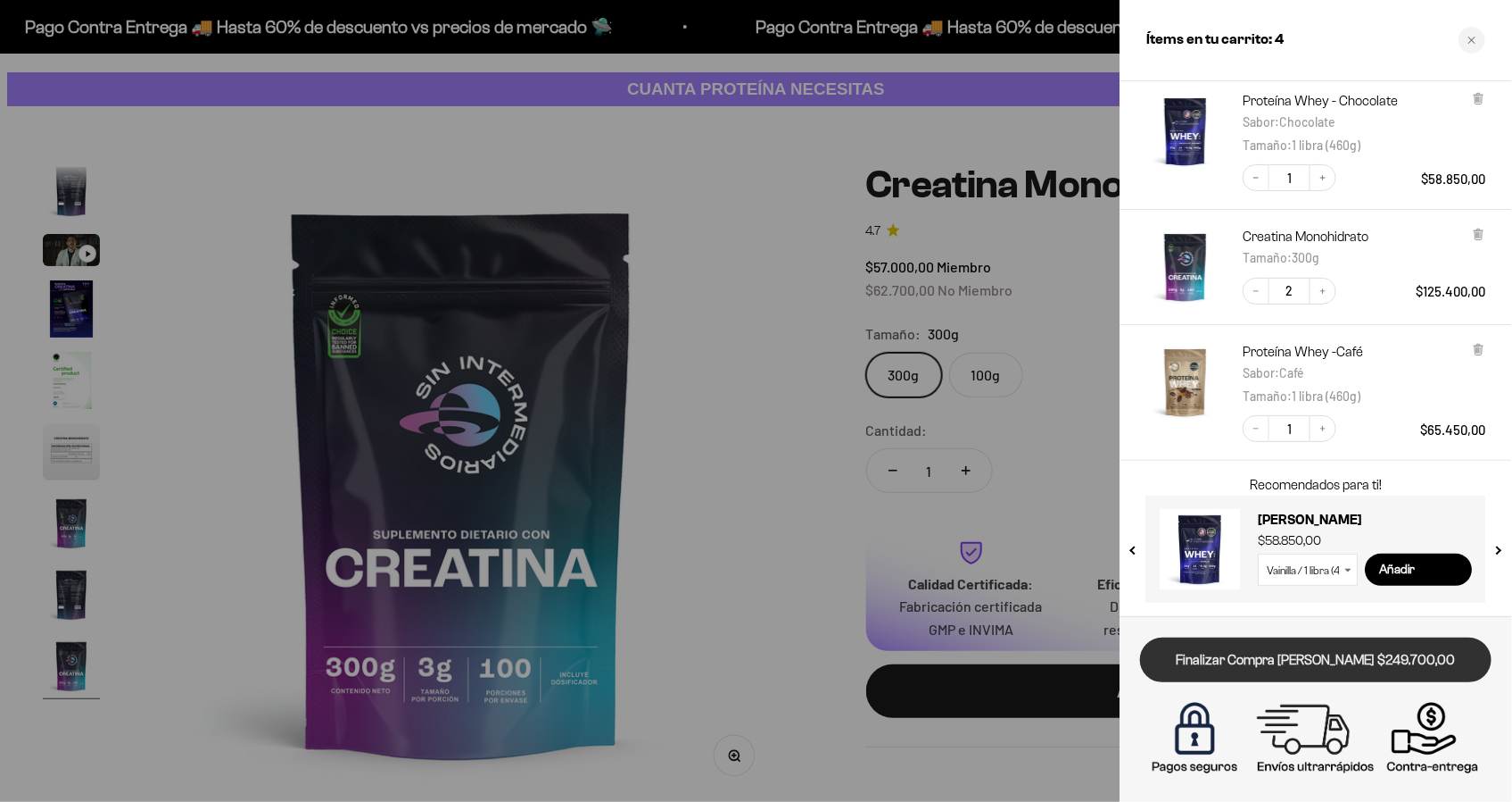
click at [1343, 660] on link "Finalizar Compra Segura $249.700,00" at bounding box center [1316, 660] width 351 height 46
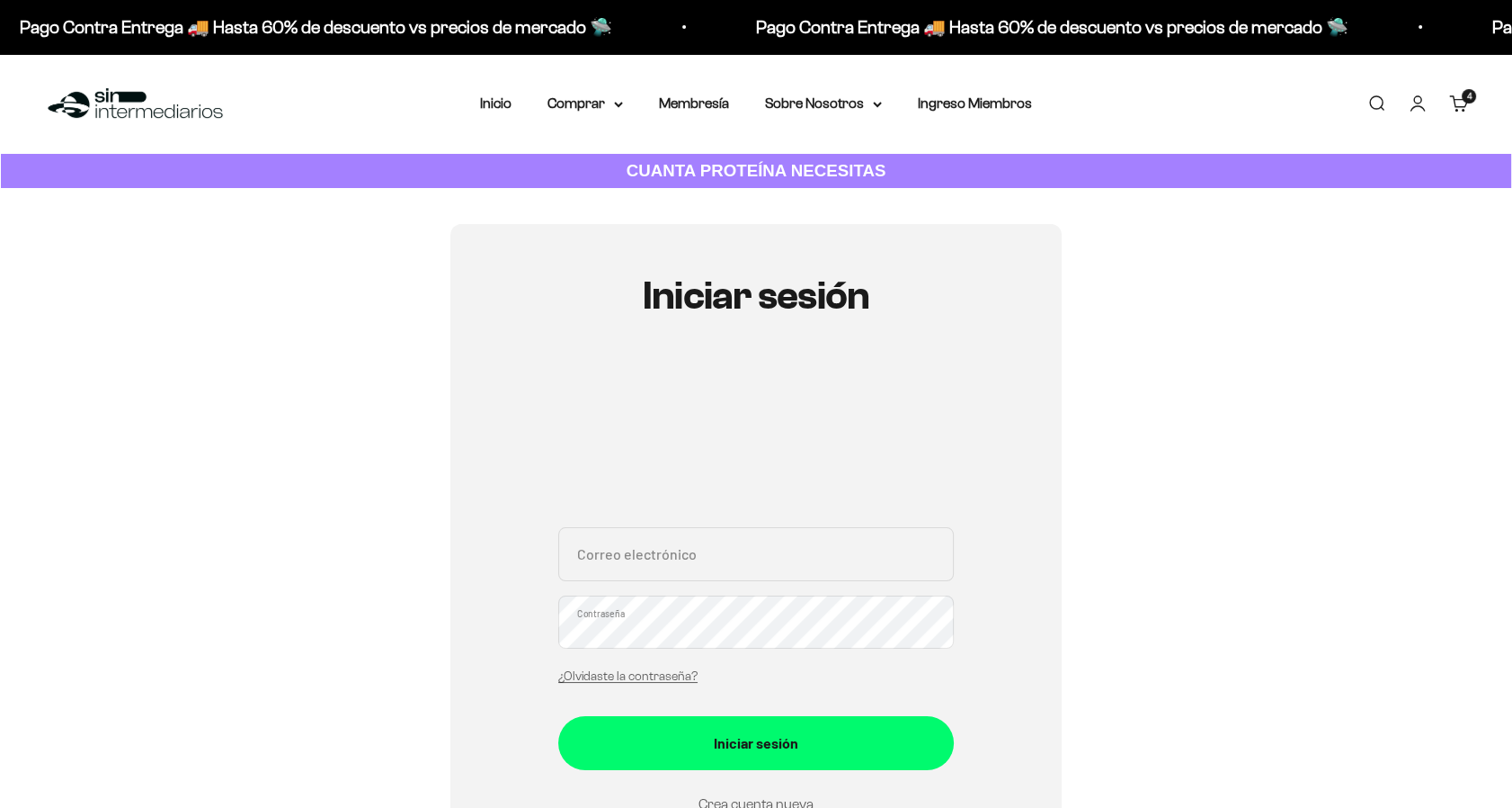
click at [809, 577] on input "Correo electrónico" at bounding box center [756, 554] width 395 height 54
type input "[EMAIL_ADDRESS][DOMAIN_NAME]"
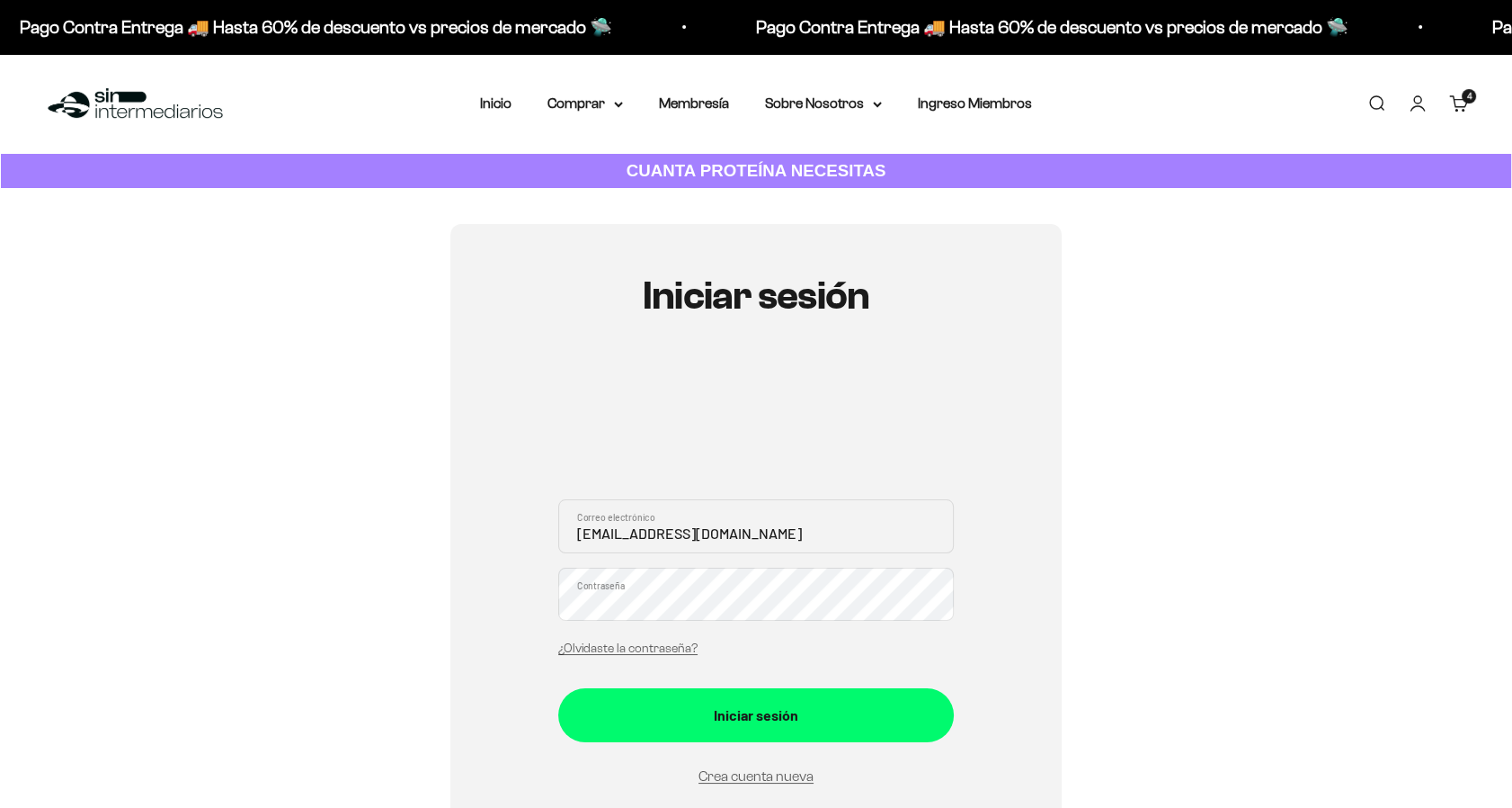
click at [558, 688] on button "Iniciar sesión" at bounding box center [756, 715] width 395 height 54
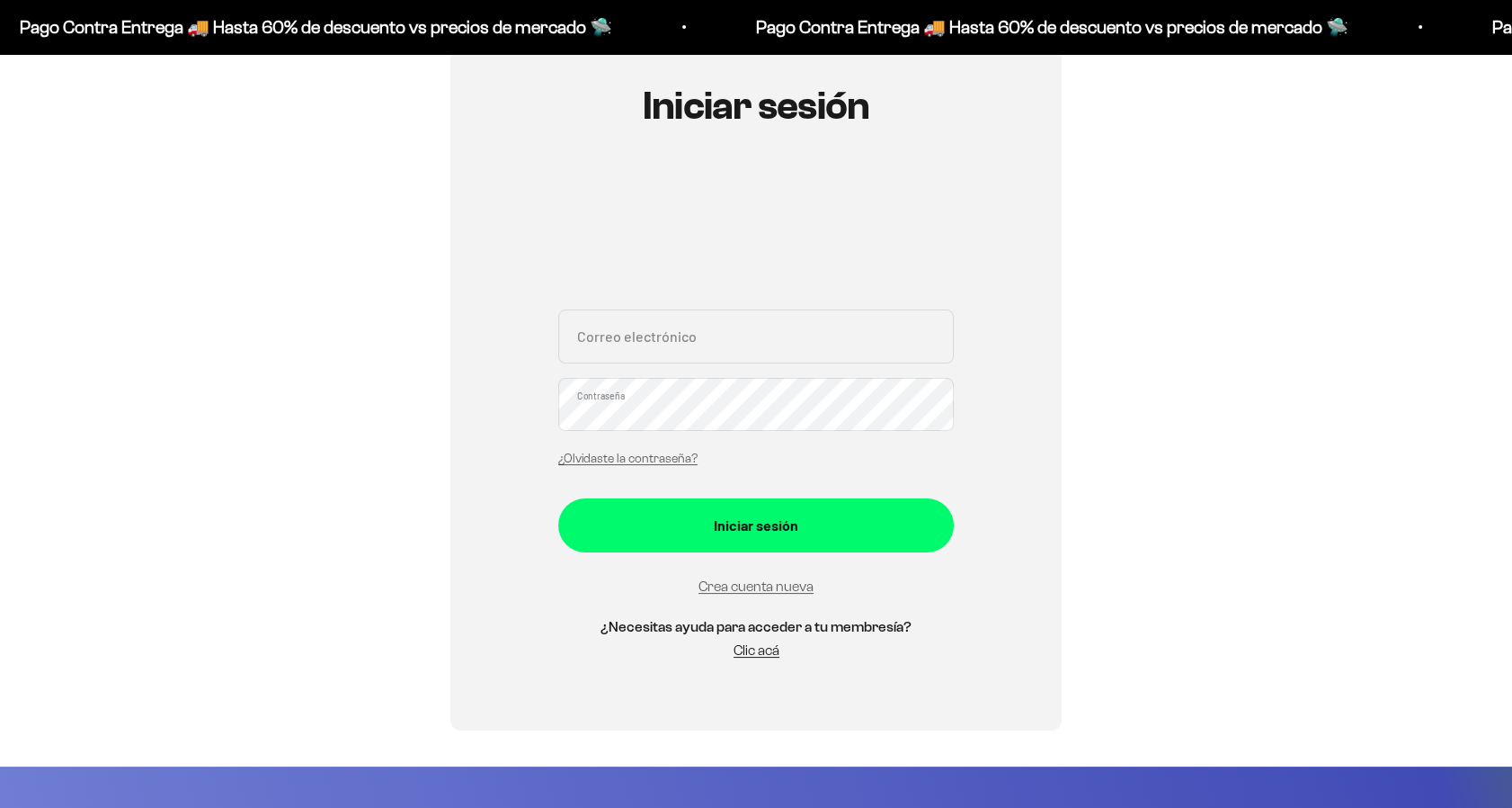
scroll to position [245, 0]
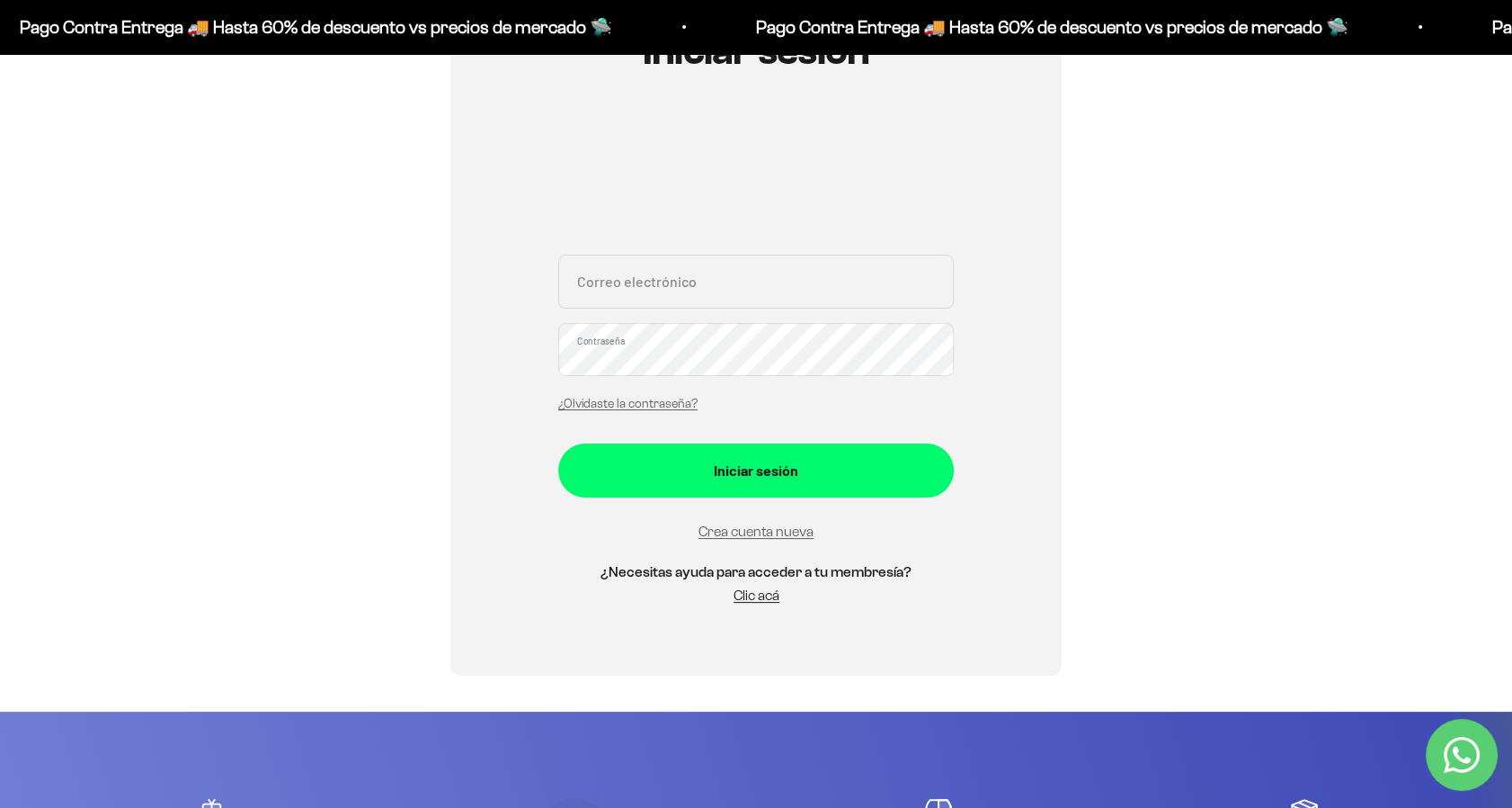
click at [630, 275] on input "Correo electrónico" at bounding box center [756, 282] width 395 height 54
type input "[EMAIL_ADDRESS][DOMAIN_NAME]"
click at [558, 443] on button "Iniciar sesión" at bounding box center [756, 471] width 395 height 54
